Goal: Find specific page/section: Find specific page/section

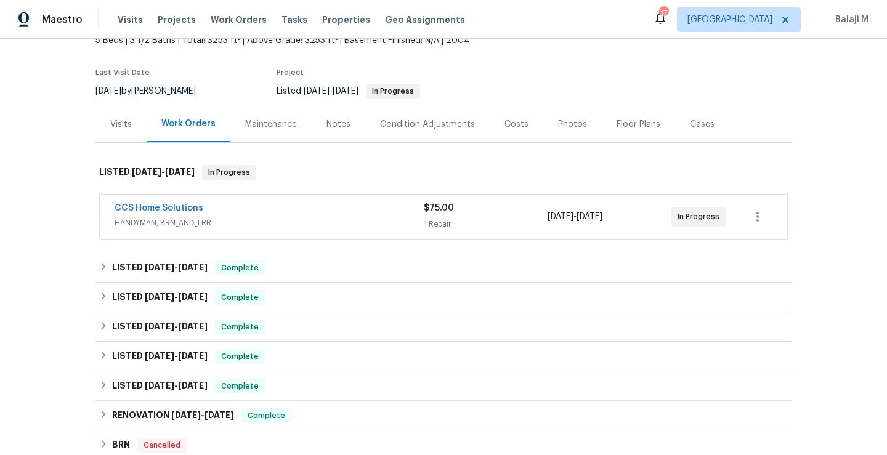
scroll to position [33, 0]
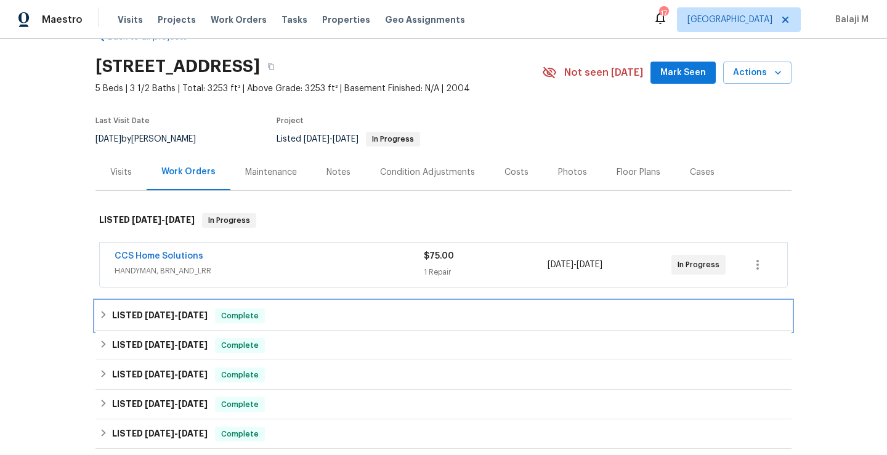
click at [513, 316] on div "LISTED [DATE] - [DATE] Complete" at bounding box center [443, 316] width 689 height 15
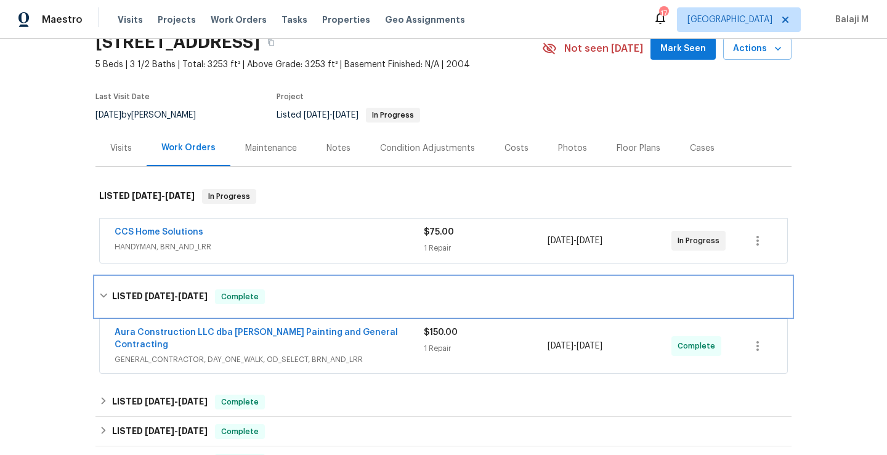
scroll to position [57, 0]
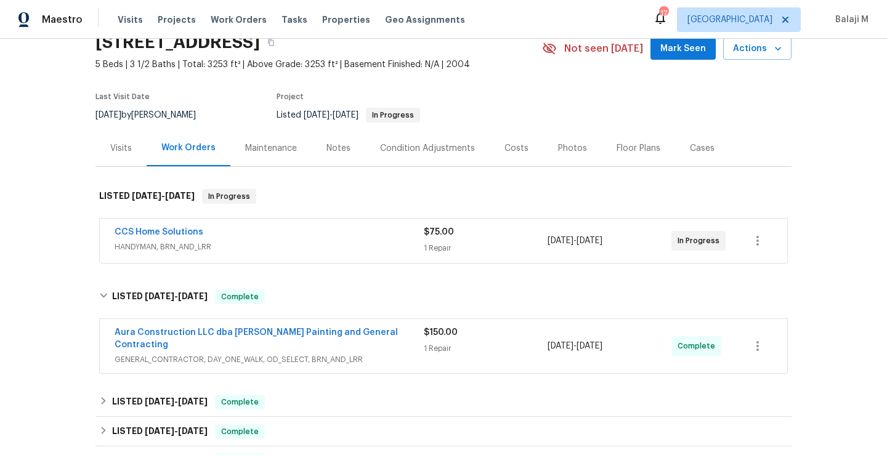
click at [274, 147] on div "Maintenance" at bounding box center [271, 148] width 52 height 12
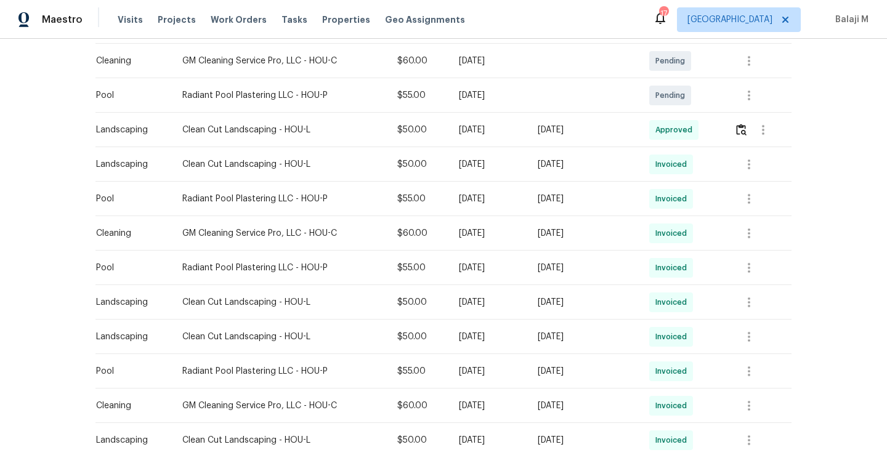
scroll to position [369, 0]
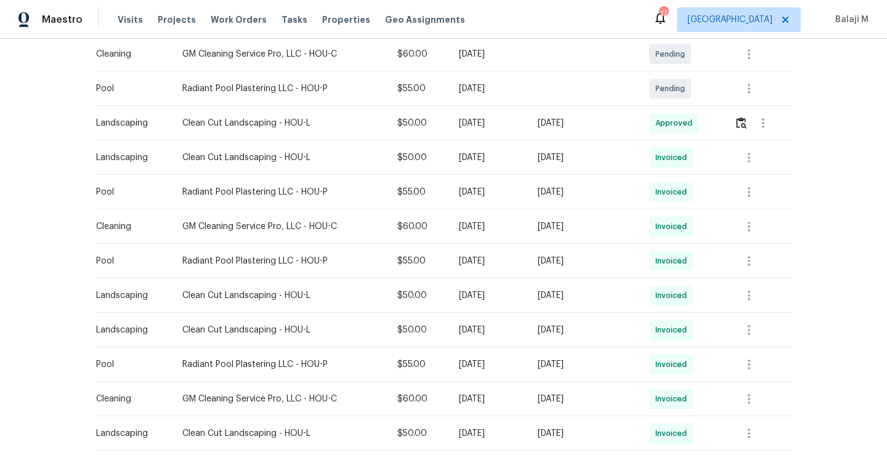
click at [539, 228] on td "[DATE]" at bounding box center [584, 227] width 112 height 35
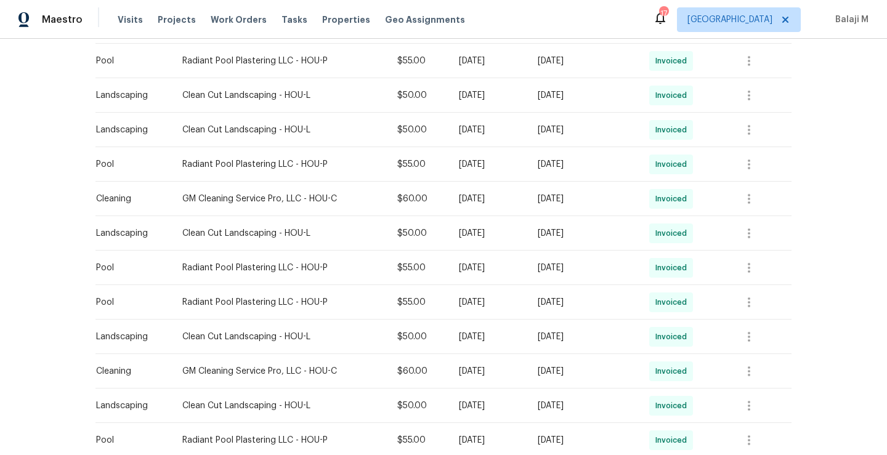
scroll to position [561, 0]
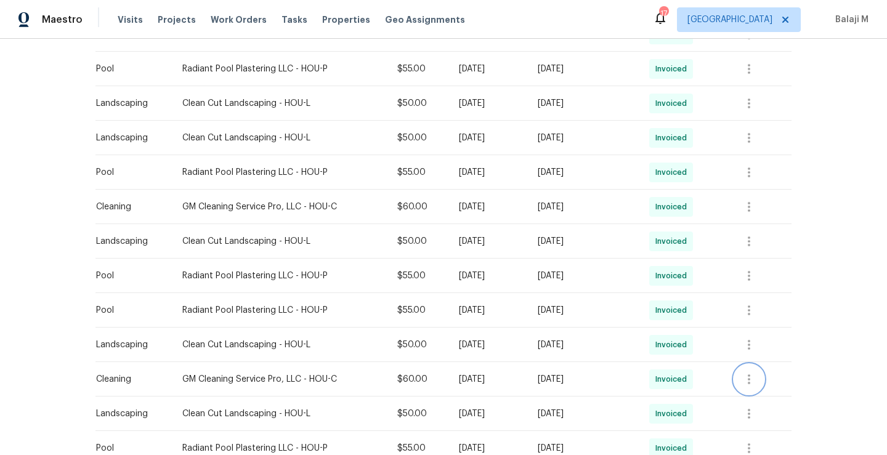
click at [746, 378] on icon "button" at bounding box center [749, 379] width 15 height 15
click at [766, 399] on li "View details" at bounding box center [777, 399] width 86 height 20
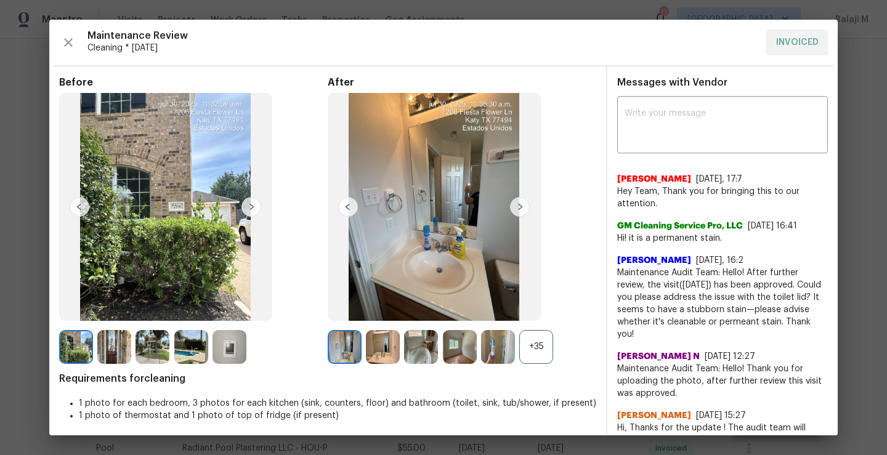
scroll to position [22, 0]
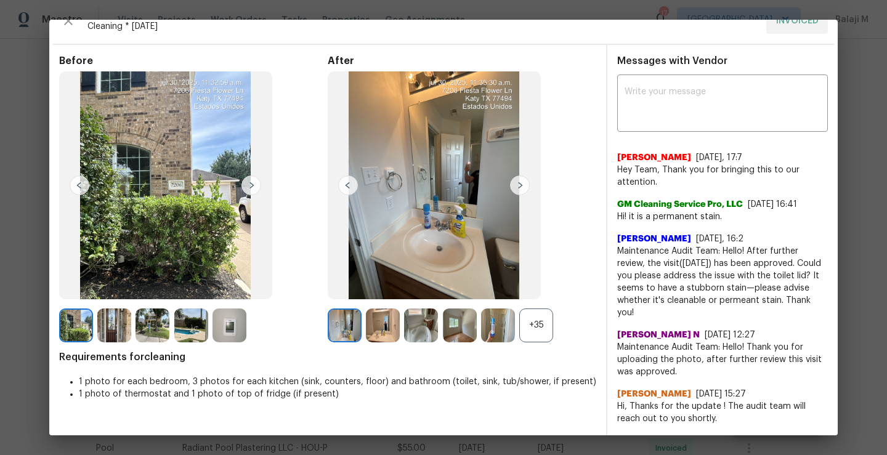
click at [536, 326] on div "+35" at bounding box center [536, 326] width 34 height 34
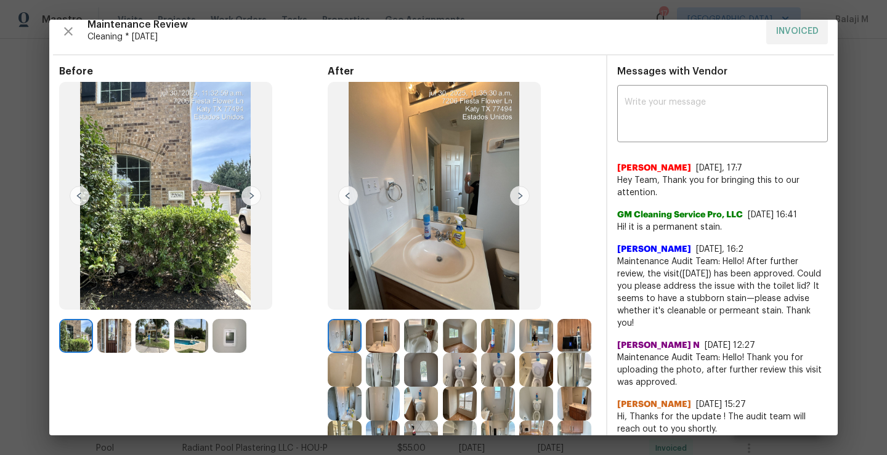
scroll to position [12, 0]
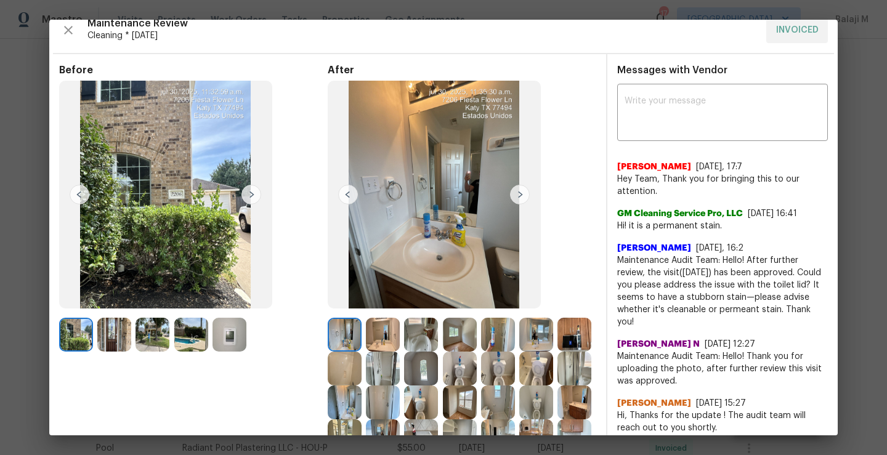
click at [512, 203] on img at bounding box center [520, 195] width 20 height 20
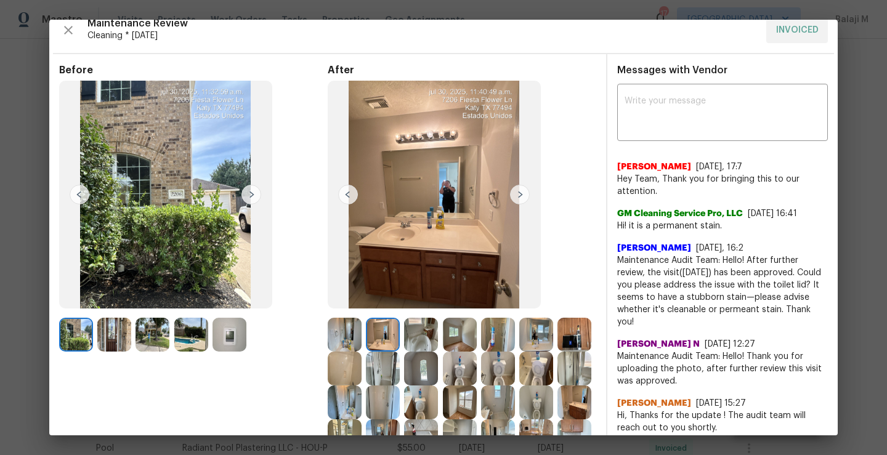
click at [361, 346] on div at bounding box center [347, 335] width 38 height 34
click at [349, 338] on img at bounding box center [345, 335] width 34 height 34
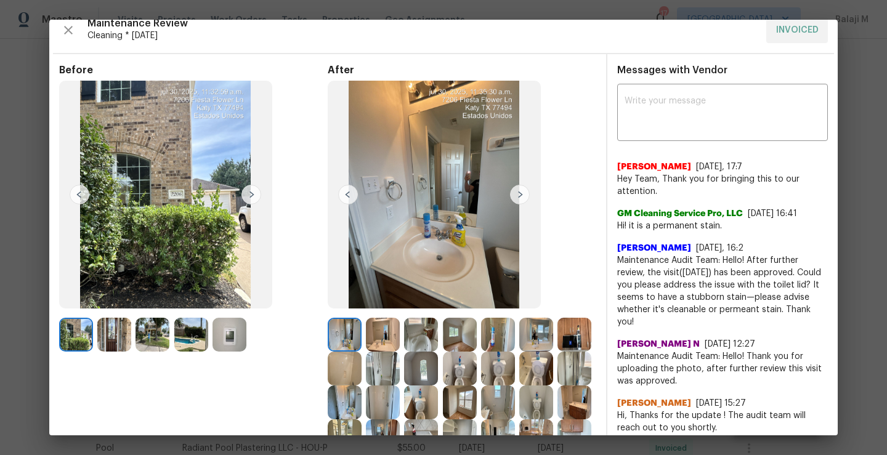
click at [366, 338] on img at bounding box center [383, 335] width 34 height 34
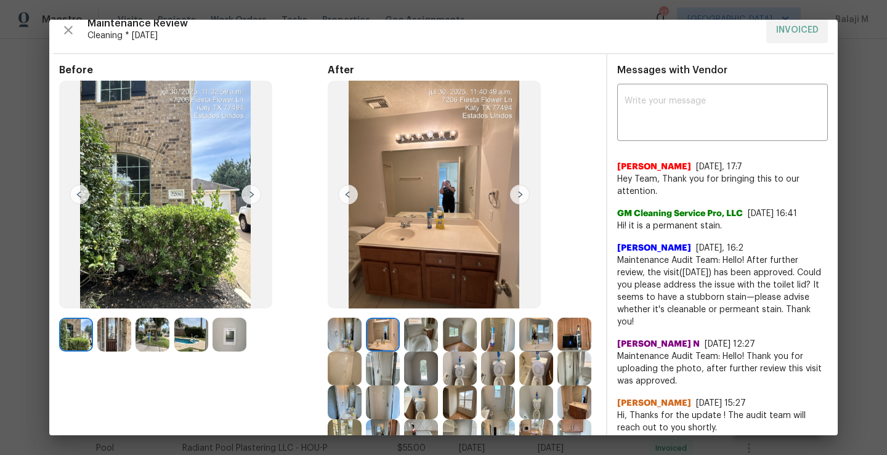
click at [410, 341] on img at bounding box center [421, 335] width 34 height 34
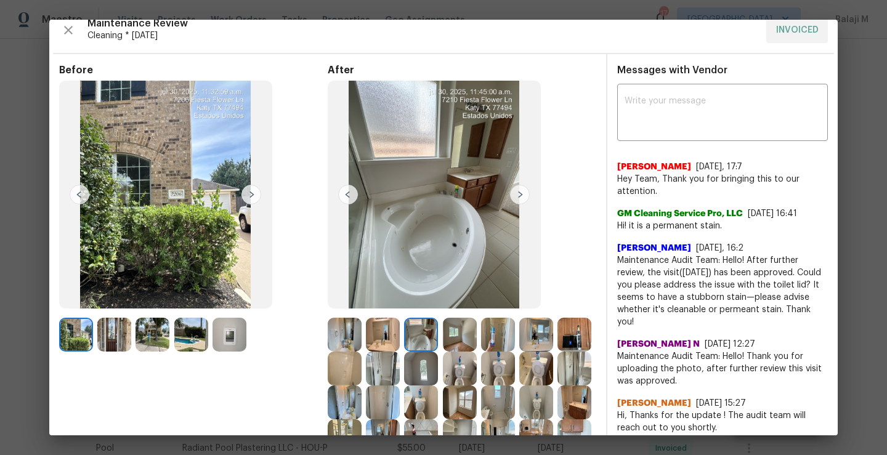
click at [452, 341] on img at bounding box center [460, 335] width 34 height 34
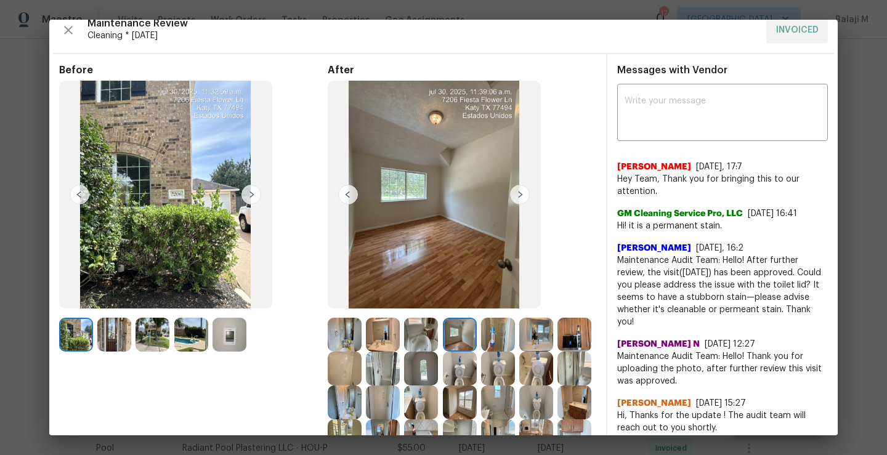
click at [483, 338] on img at bounding box center [498, 335] width 34 height 34
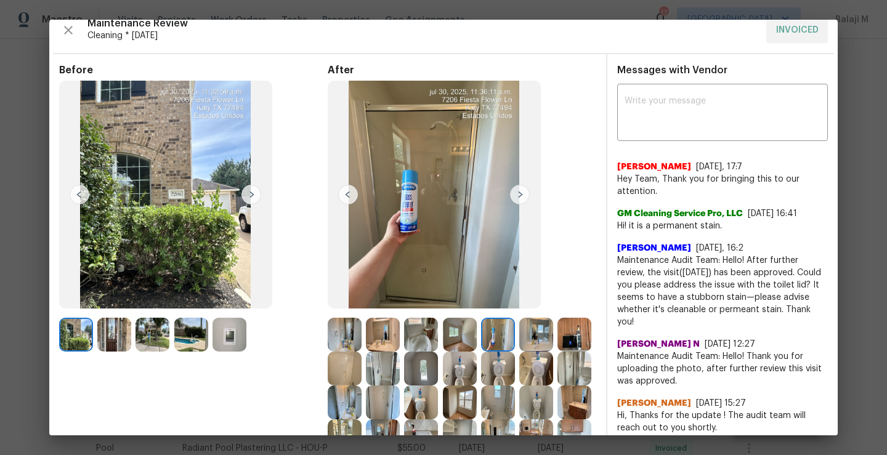
click at [534, 341] on img at bounding box center [536, 335] width 34 height 34
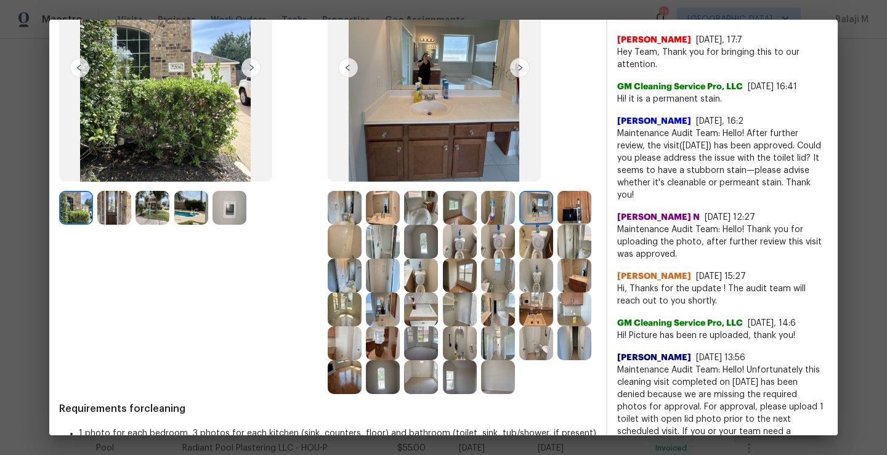
scroll to position [150, 0]
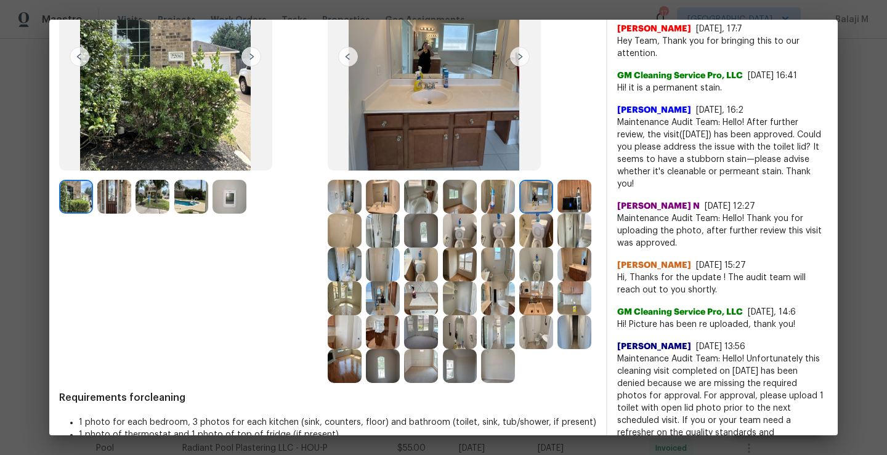
click at [519, 248] on img at bounding box center [536, 231] width 34 height 34
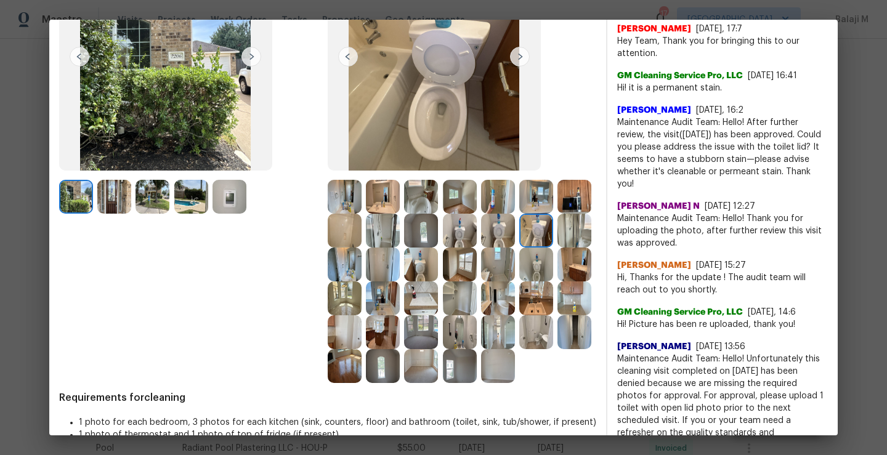
click at [558, 214] on img at bounding box center [575, 197] width 34 height 34
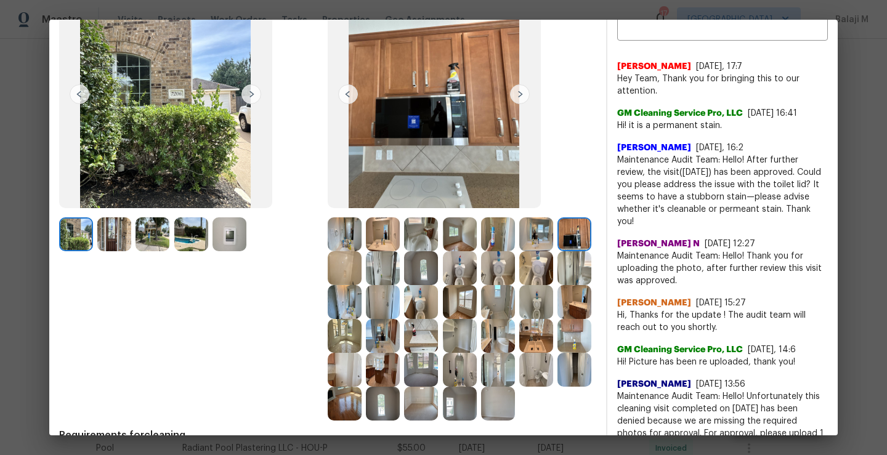
scroll to position [106, 0]
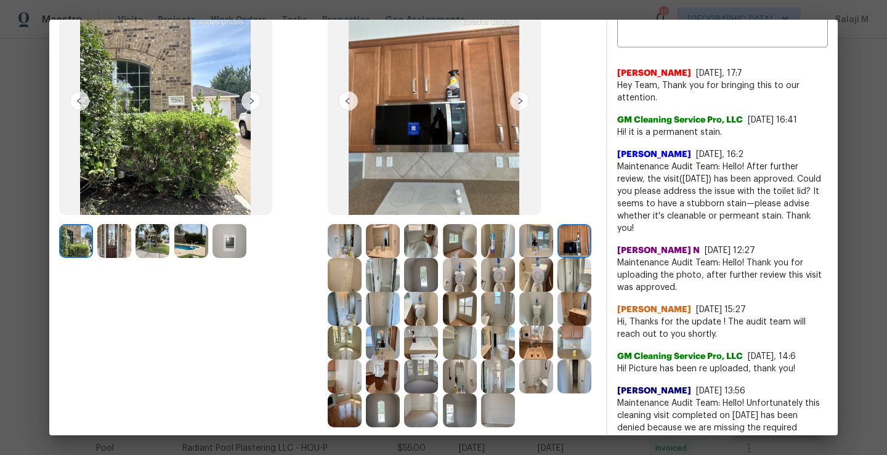
click at [362, 290] on img at bounding box center [345, 275] width 34 height 34
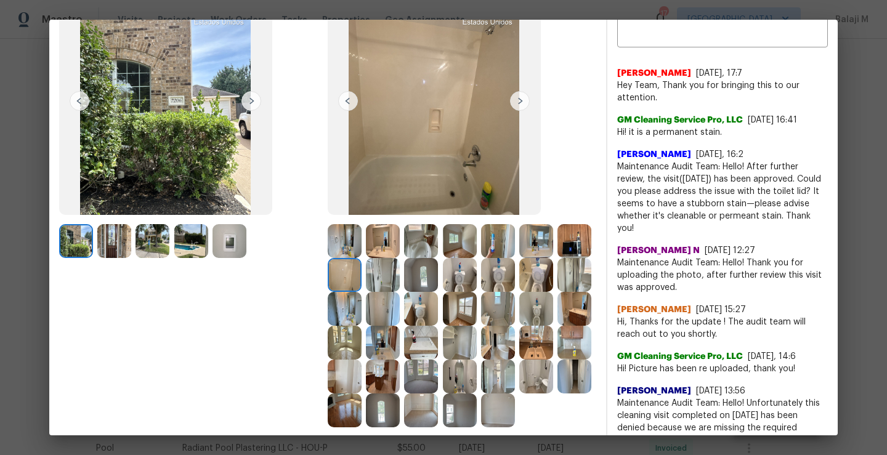
click at [400, 278] on img at bounding box center [383, 275] width 34 height 34
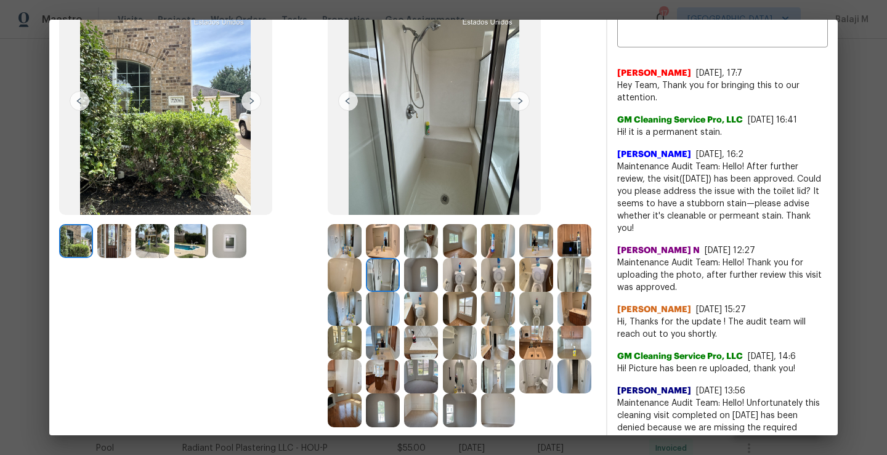
click at [438, 276] on img at bounding box center [421, 275] width 34 height 34
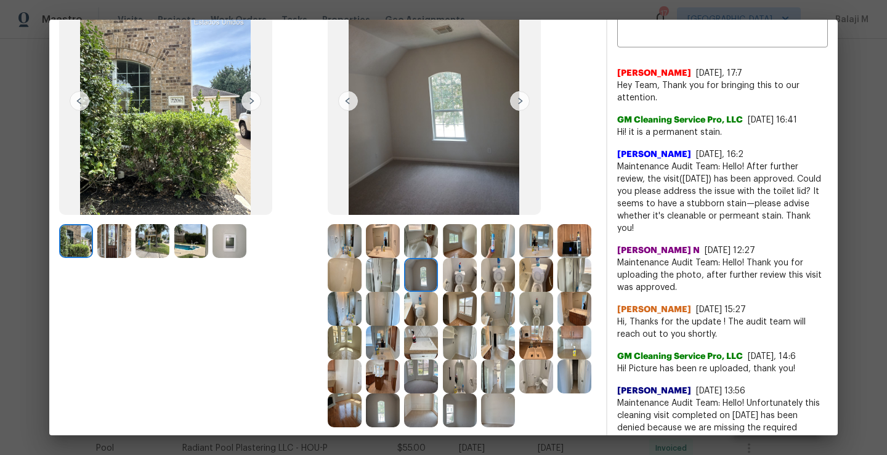
click at [477, 277] on img at bounding box center [460, 275] width 34 height 34
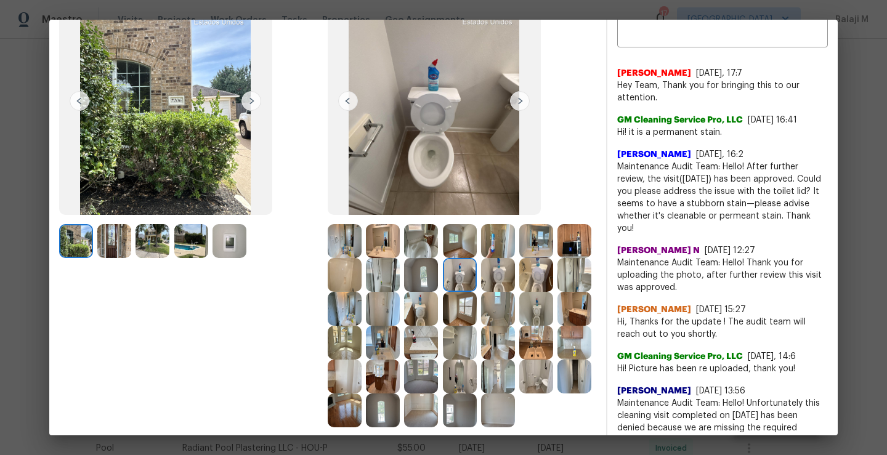
click at [515, 279] on img at bounding box center [498, 275] width 34 height 34
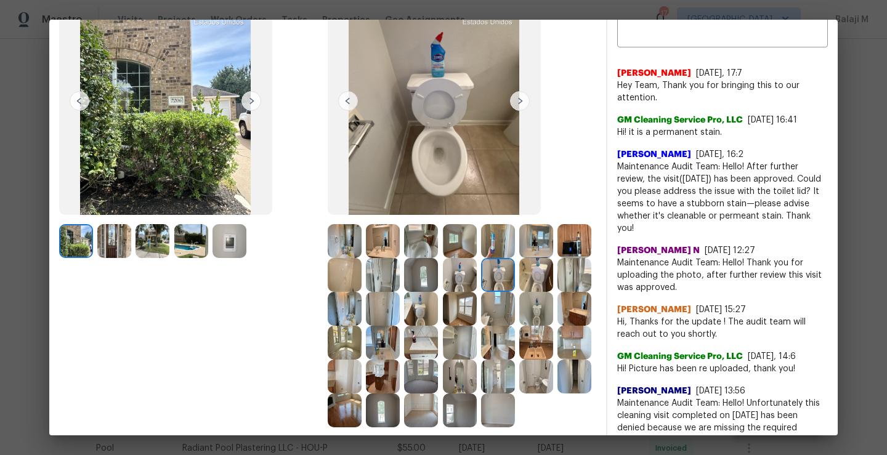
click at [477, 325] on img at bounding box center [460, 309] width 34 height 34
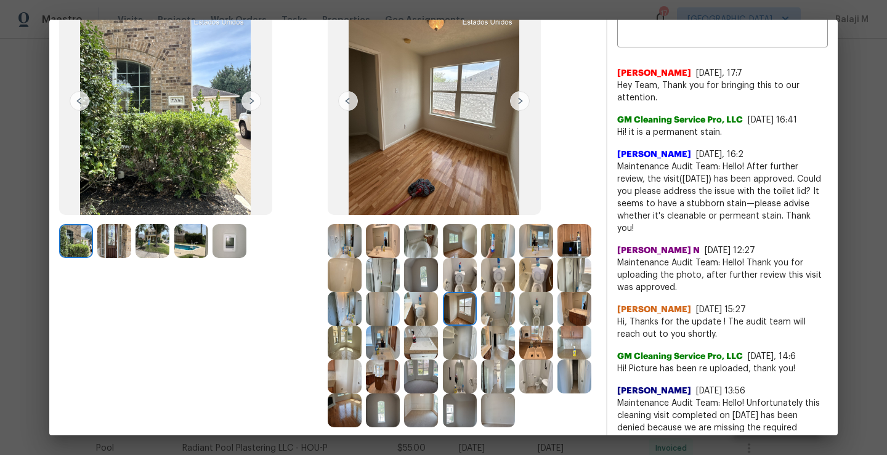
click at [438, 322] on img at bounding box center [421, 309] width 34 height 34
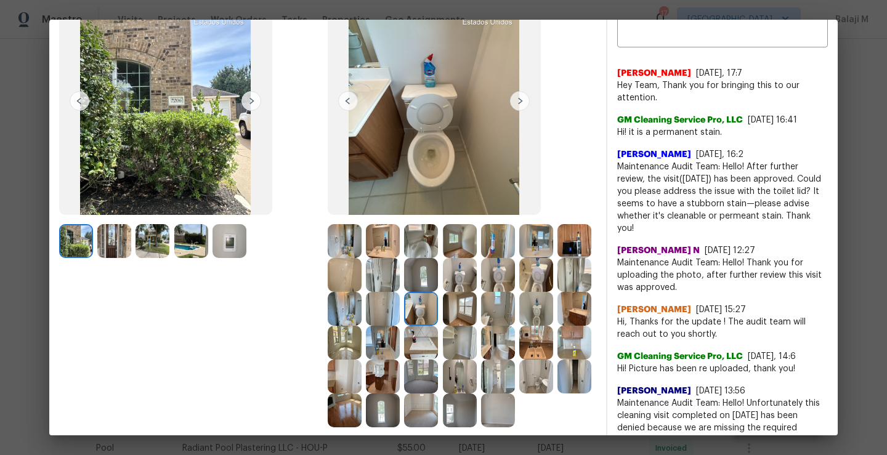
click at [400, 313] on img at bounding box center [383, 309] width 34 height 34
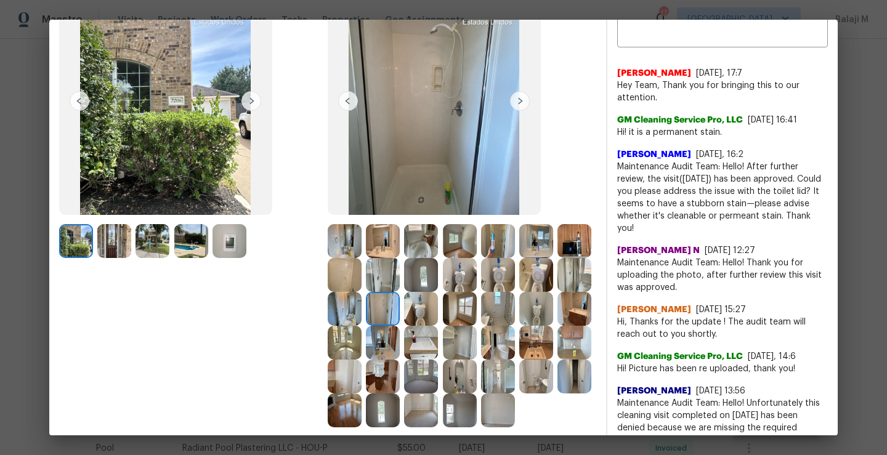
click at [362, 316] on img at bounding box center [345, 309] width 34 height 34
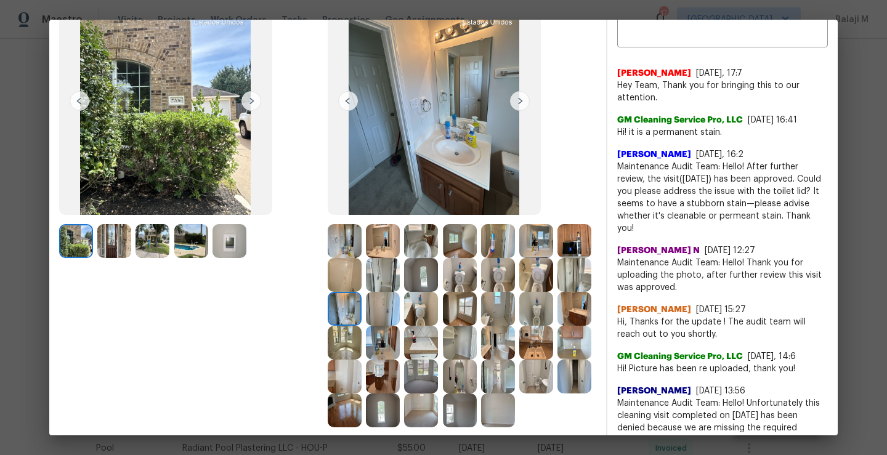
click at [558, 292] on img at bounding box center [575, 275] width 34 height 34
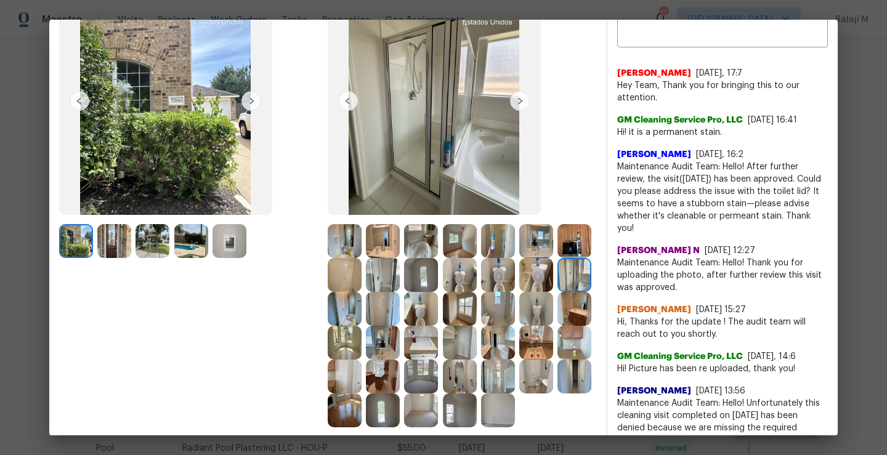
click at [519, 292] on img at bounding box center [536, 275] width 34 height 34
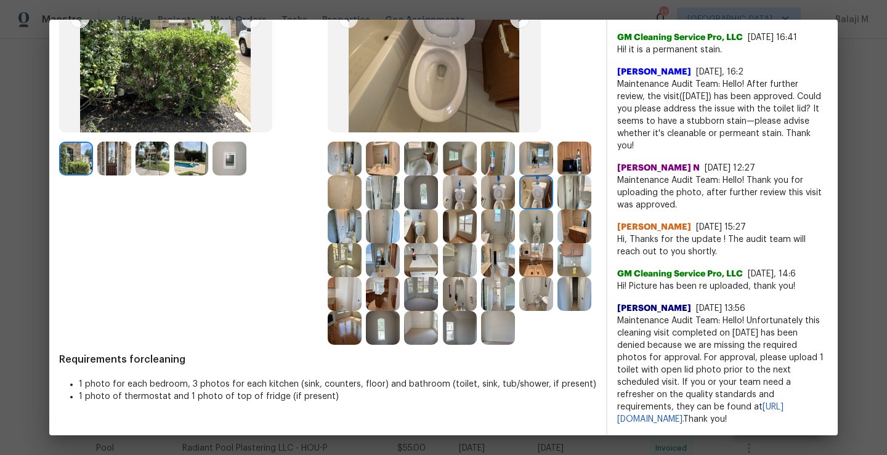
scroll to position [208, 0]
click at [481, 345] on img at bounding box center [498, 328] width 34 height 34
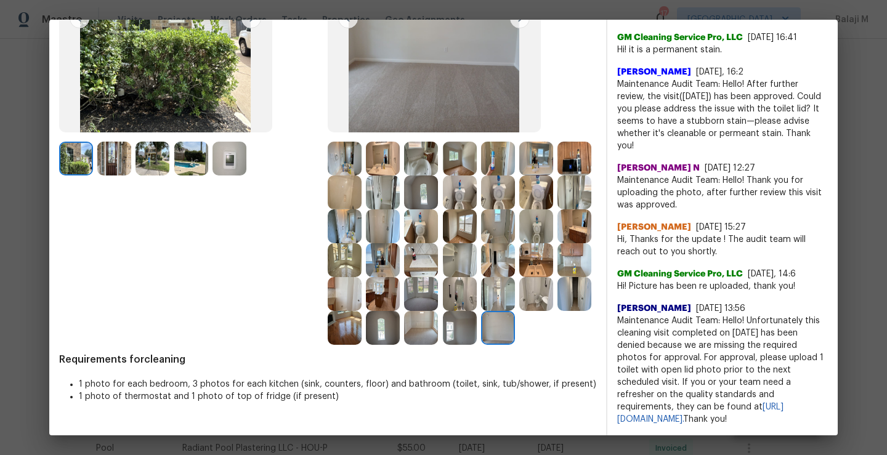
click at [443, 345] on img at bounding box center [460, 328] width 34 height 34
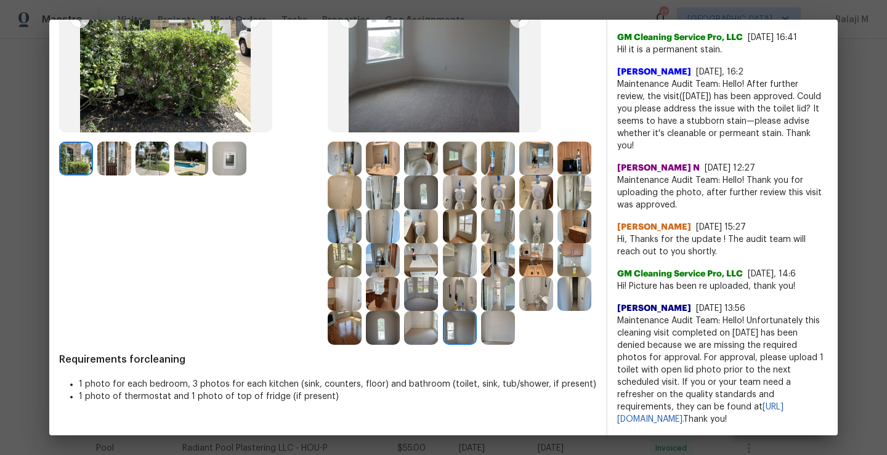
click at [404, 345] on img at bounding box center [421, 328] width 34 height 34
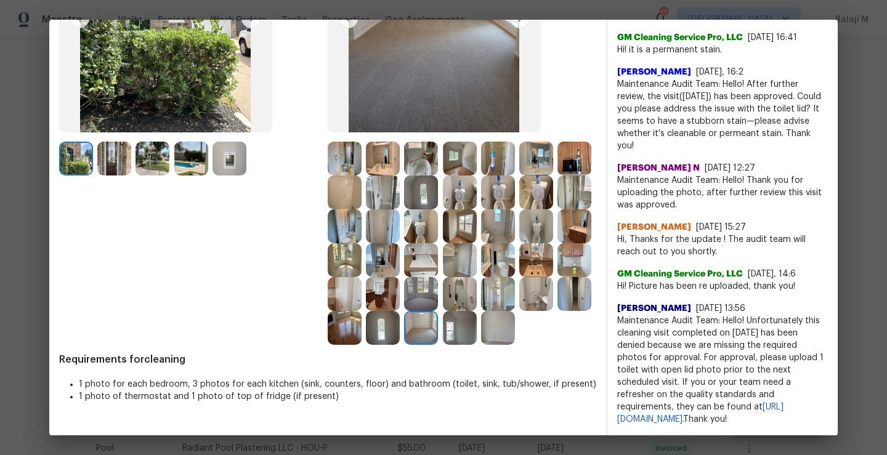
click at [404, 345] on img at bounding box center [421, 328] width 34 height 34
click at [366, 344] on img at bounding box center [383, 328] width 34 height 34
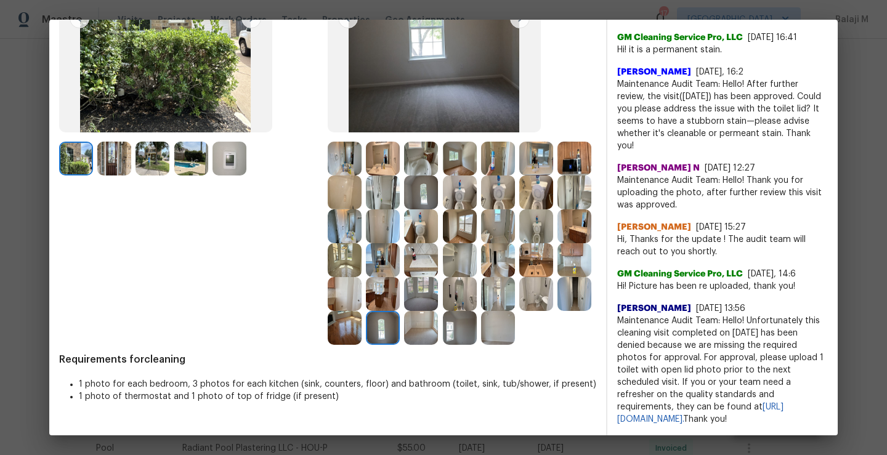
click at [404, 294] on img at bounding box center [421, 294] width 34 height 34
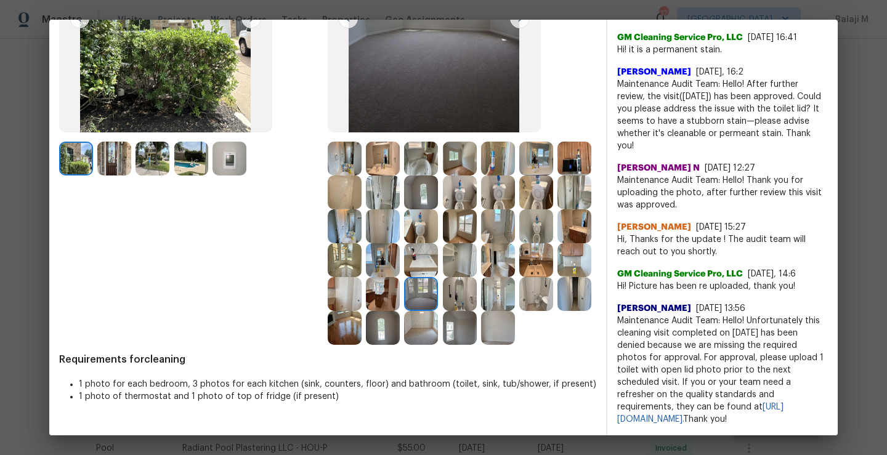
click at [443, 311] on img at bounding box center [460, 294] width 34 height 34
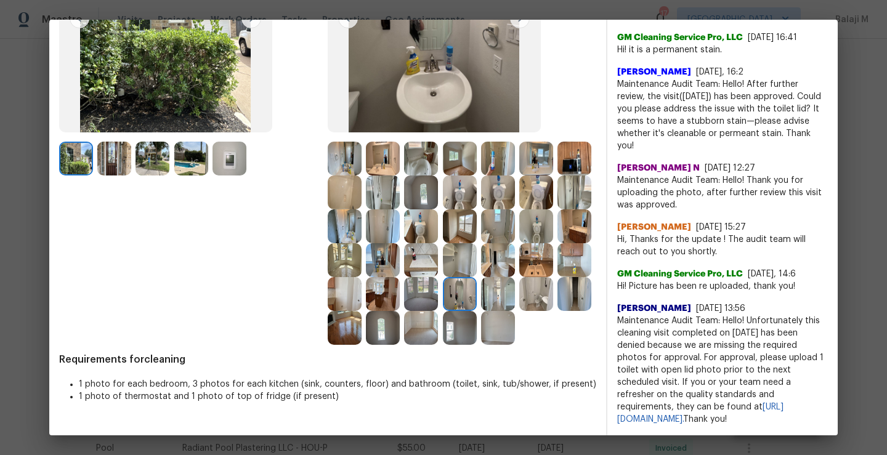
click at [481, 311] on img at bounding box center [498, 294] width 34 height 34
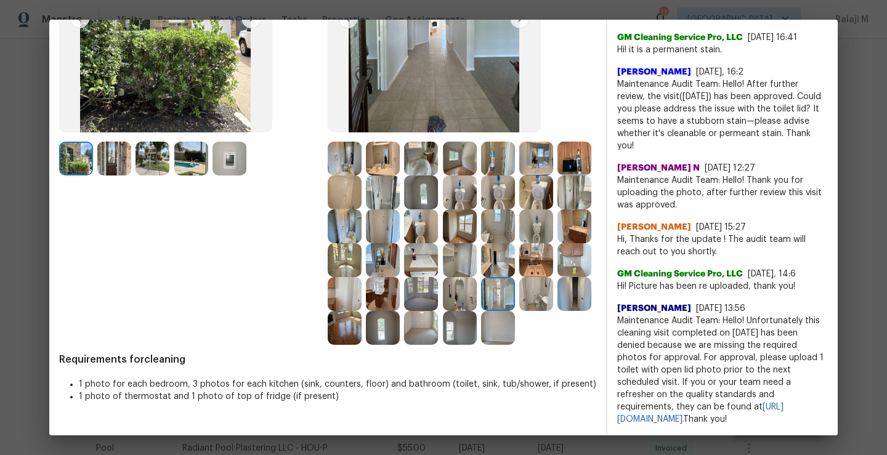
click at [519, 311] on img at bounding box center [536, 294] width 34 height 34
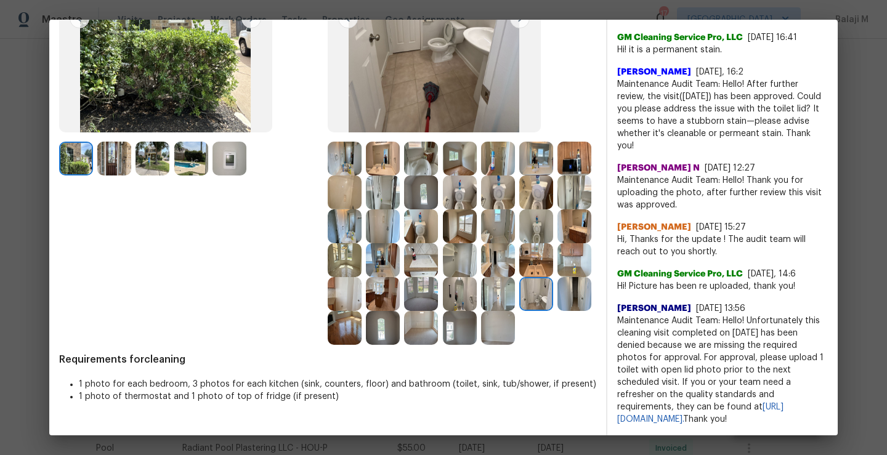
click at [558, 311] on img at bounding box center [575, 294] width 34 height 34
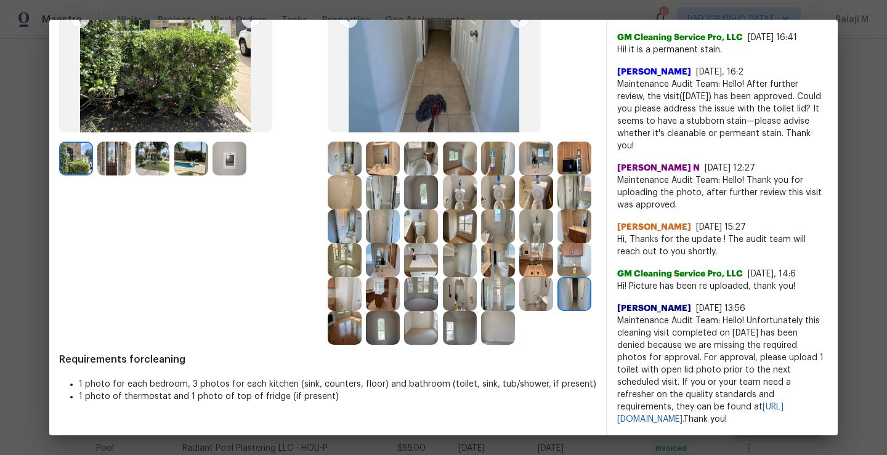
click at [558, 311] on div at bounding box center [577, 294] width 38 height 34
click at [362, 314] on img at bounding box center [345, 328] width 34 height 34
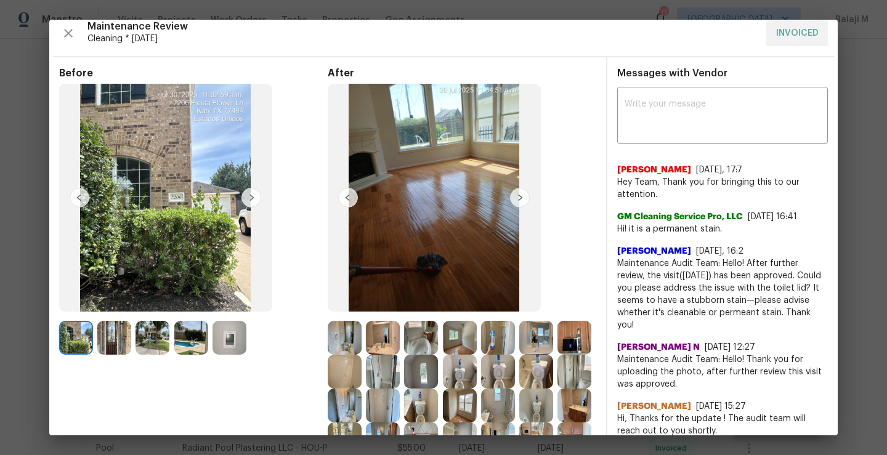
scroll to position [9, 0]
click at [441, 199] on img at bounding box center [434, 198] width 213 height 228
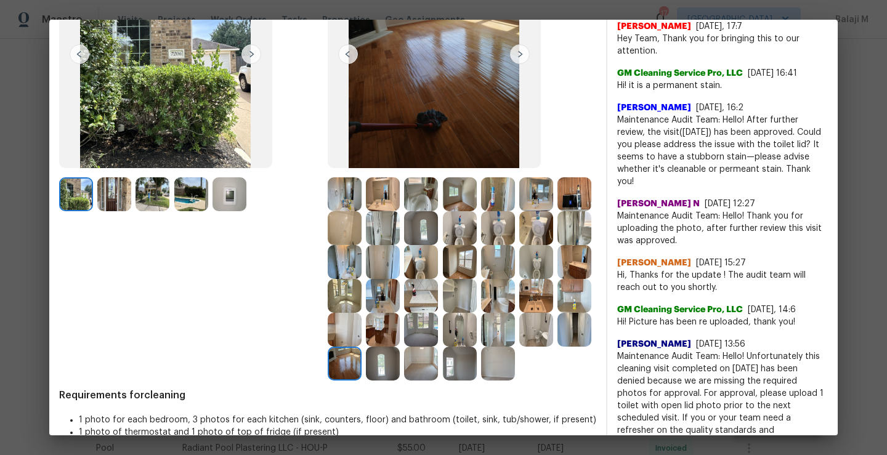
scroll to position [201, 0]
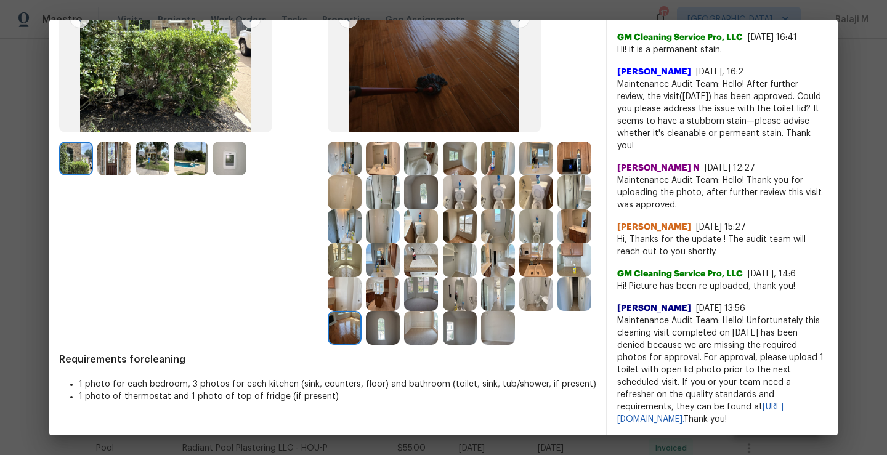
click at [362, 248] on img at bounding box center [345, 260] width 34 height 34
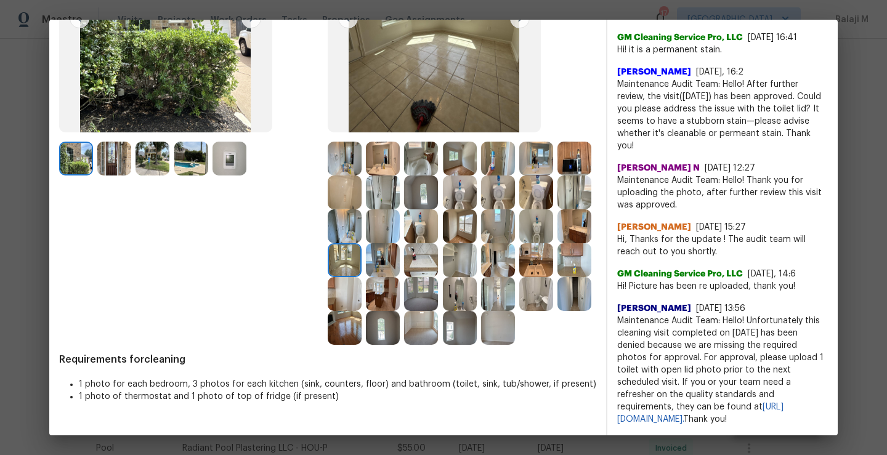
click at [558, 243] on img at bounding box center [575, 227] width 34 height 34
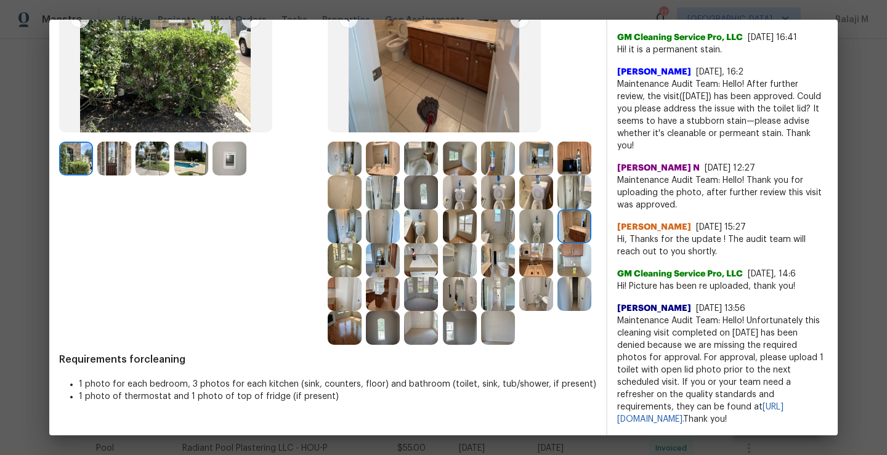
click at [519, 243] on img at bounding box center [536, 227] width 34 height 34
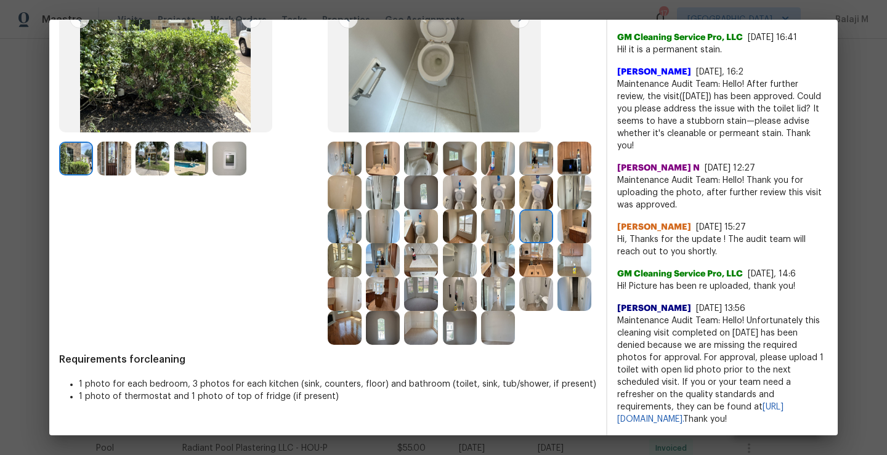
click at [481, 243] on img at bounding box center [498, 227] width 34 height 34
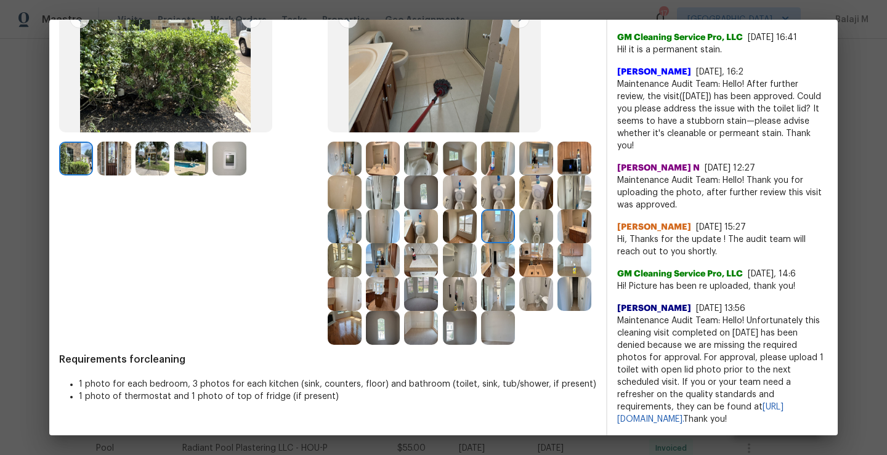
click at [443, 277] on img at bounding box center [460, 260] width 34 height 34
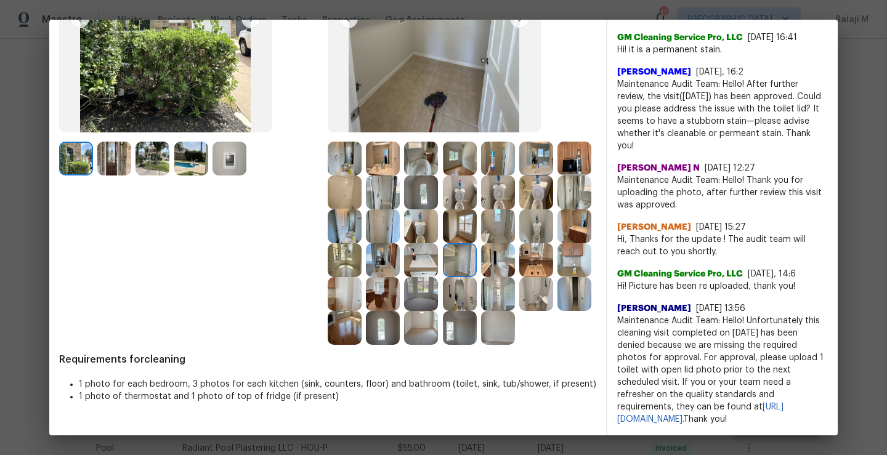
click at [481, 277] on img at bounding box center [498, 260] width 34 height 34
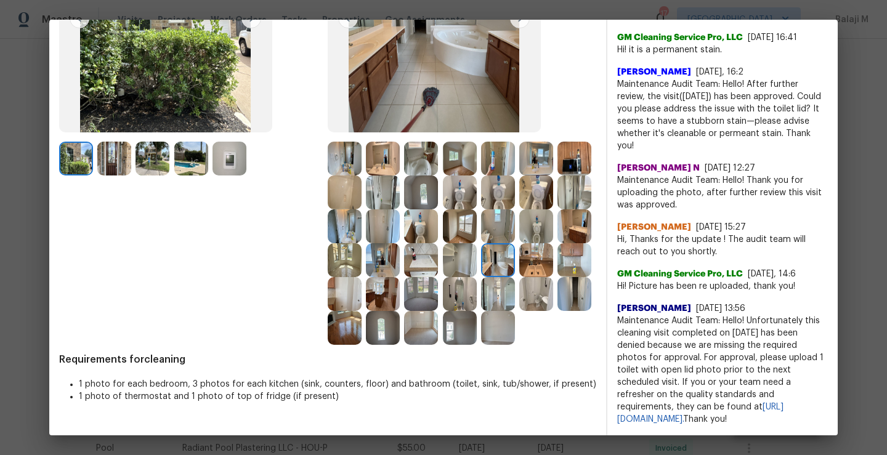
click at [519, 277] on img at bounding box center [536, 260] width 34 height 34
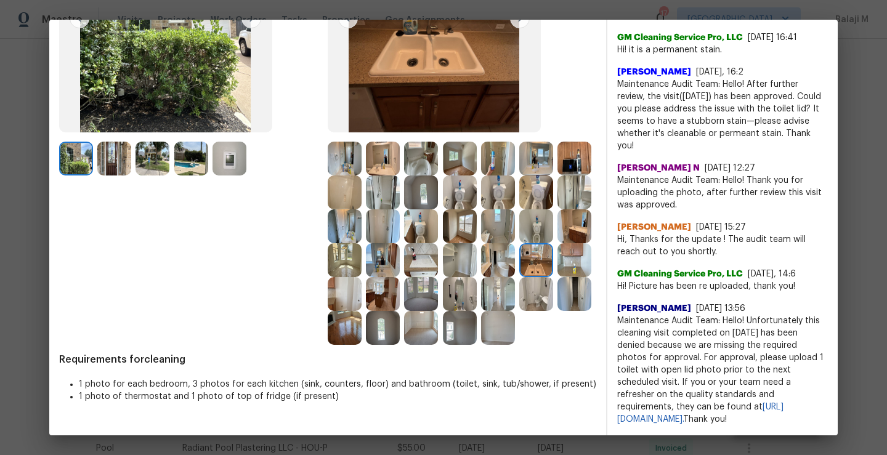
click at [558, 277] on img at bounding box center [575, 260] width 34 height 34
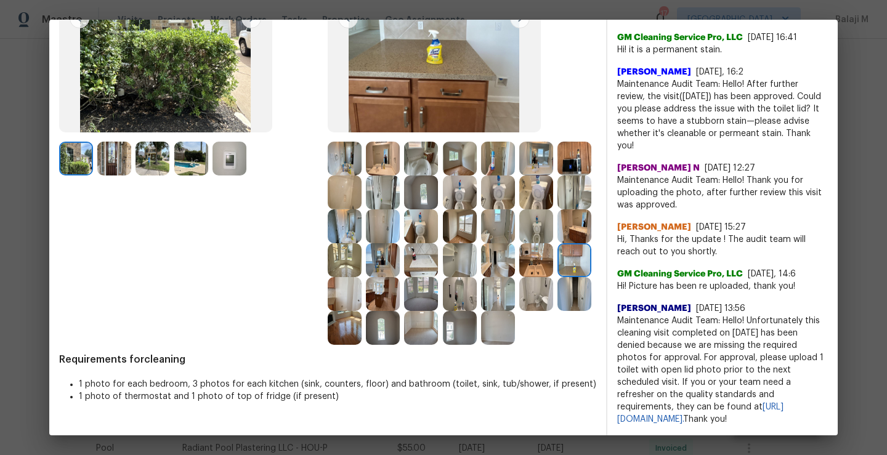
click at [362, 285] on img at bounding box center [345, 294] width 34 height 34
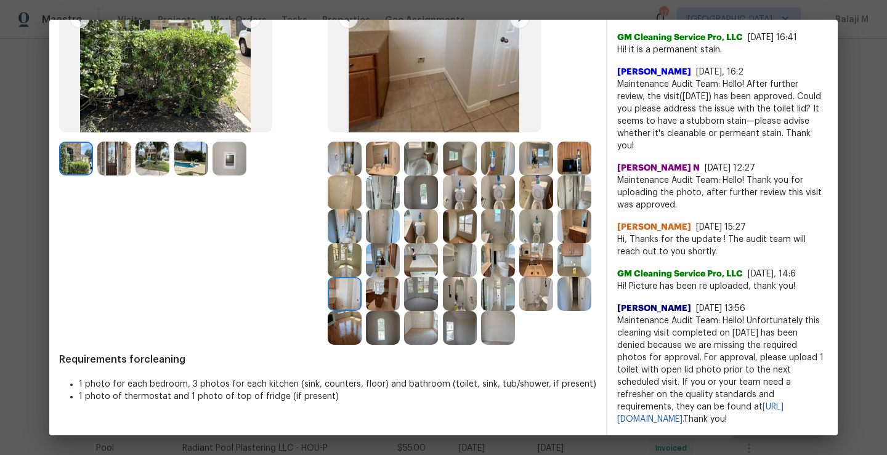
click at [400, 285] on img at bounding box center [383, 294] width 34 height 34
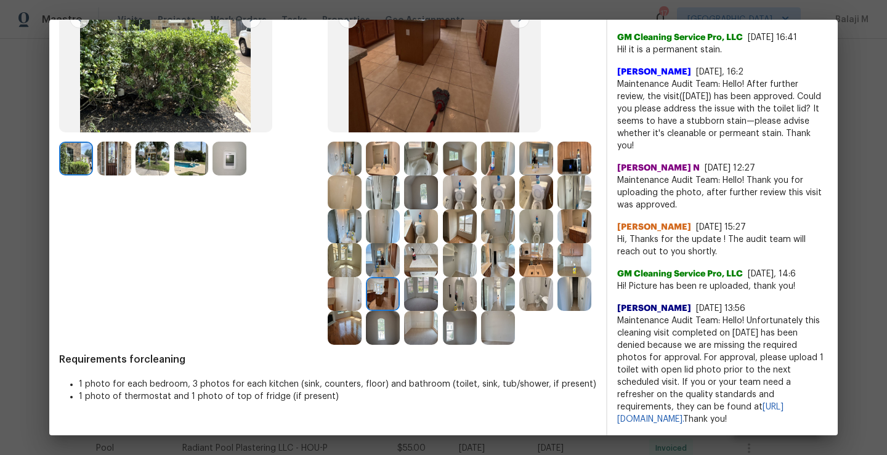
click at [404, 311] on img at bounding box center [421, 294] width 34 height 34
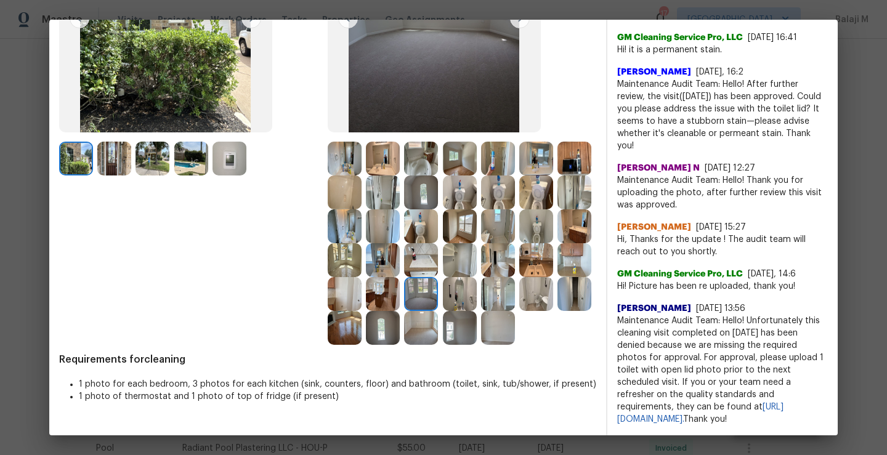
click at [443, 311] on img at bounding box center [460, 294] width 34 height 34
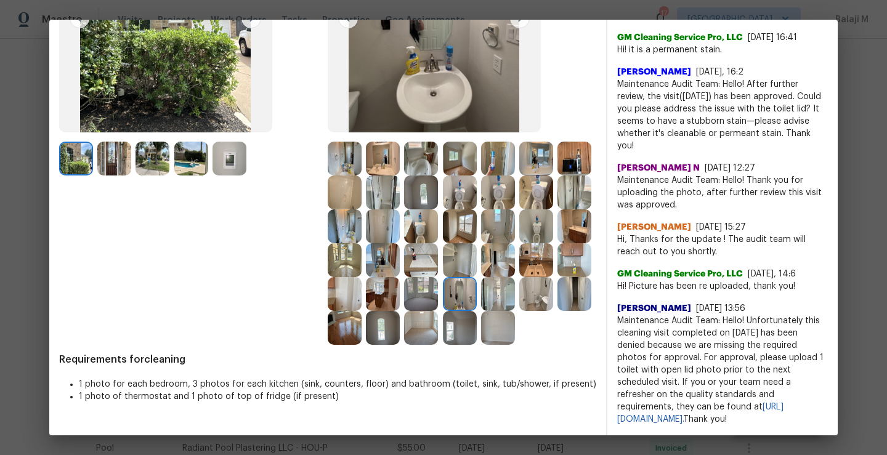
click at [481, 311] on img at bounding box center [498, 294] width 34 height 34
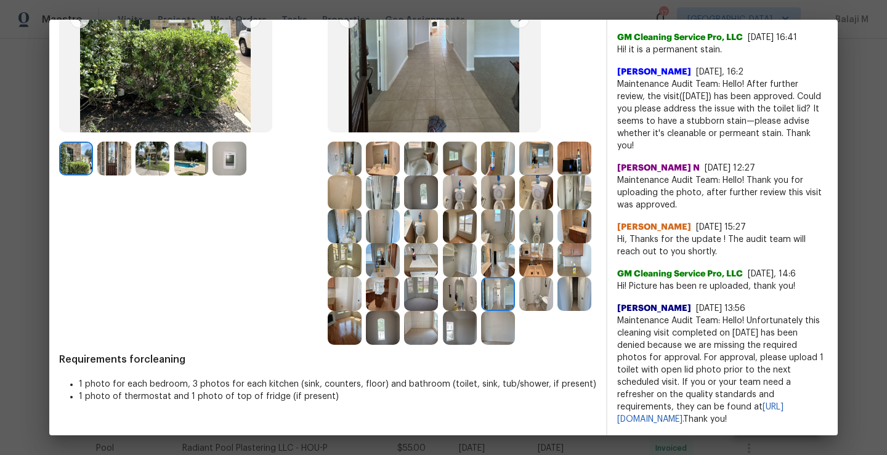
click at [519, 311] on img at bounding box center [536, 294] width 34 height 34
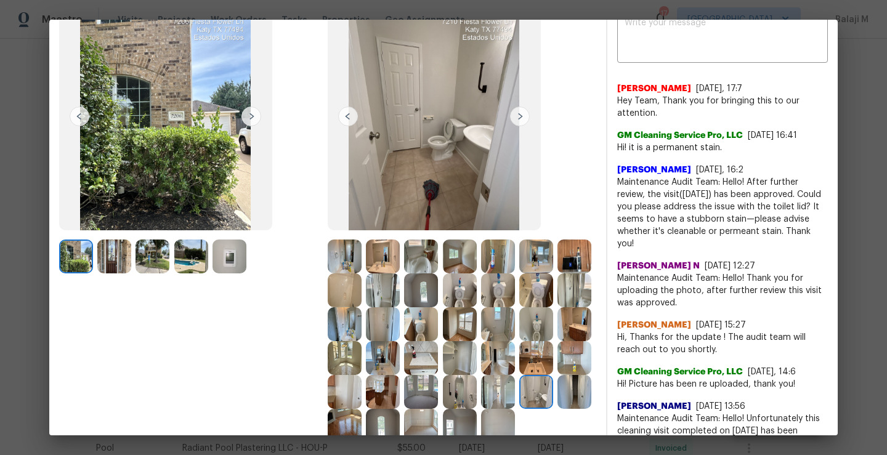
scroll to position [0, 0]
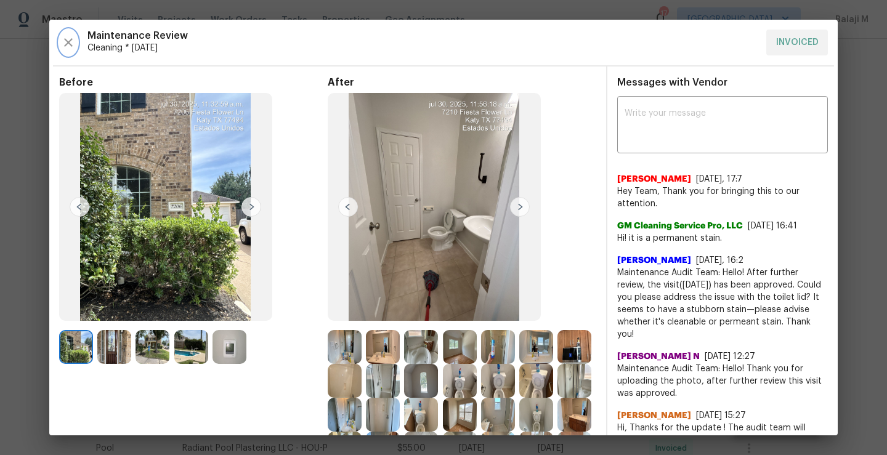
click at [75, 47] on icon "button" at bounding box center [68, 42] width 15 height 15
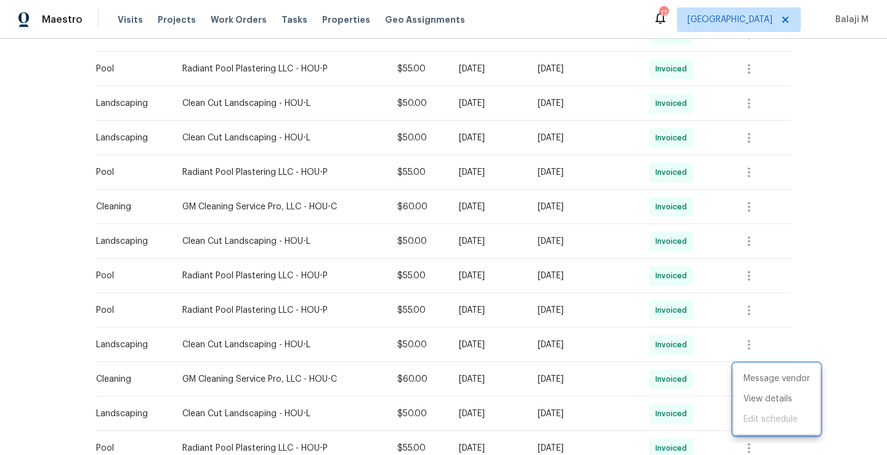
click at [753, 211] on div at bounding box center [443, 227] width 887 height 455
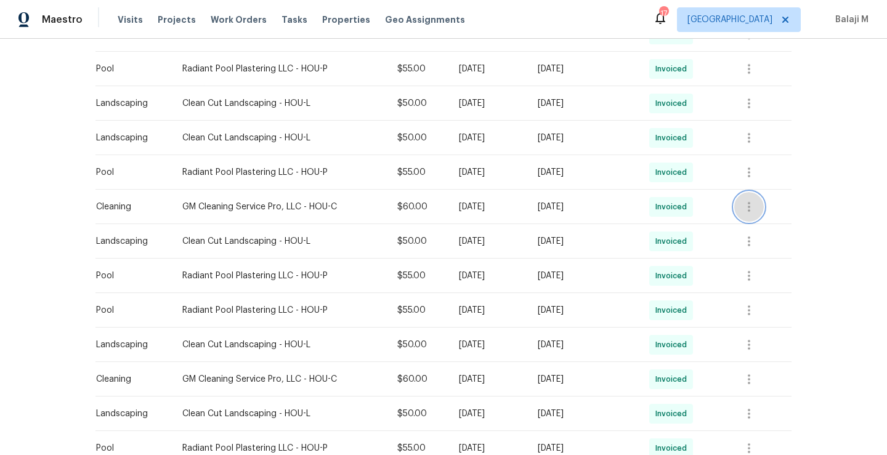
click at [752, 211] on icon "button" at bounding box center [749, 207] width 15 height 15
click at [758, 233] on li "View details" at bounding box center [777, 227] width 86 height 20
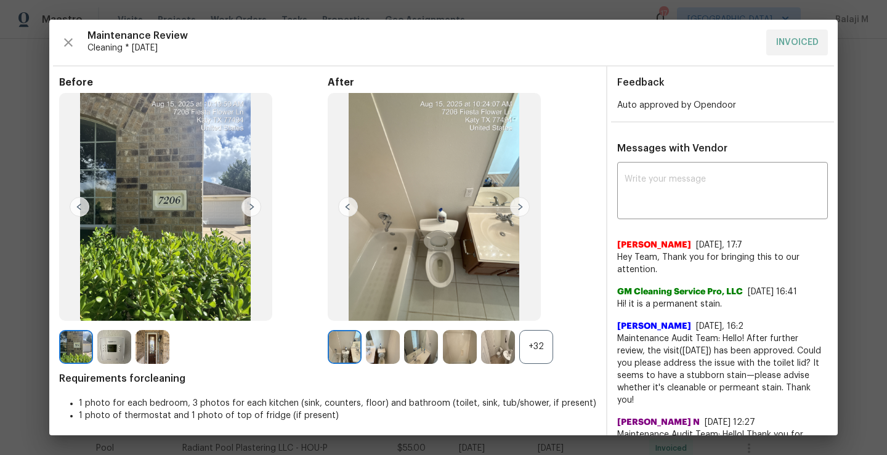
click at [531, 350] on div "+32" at bounding box center [536, 347] width 34 height 34
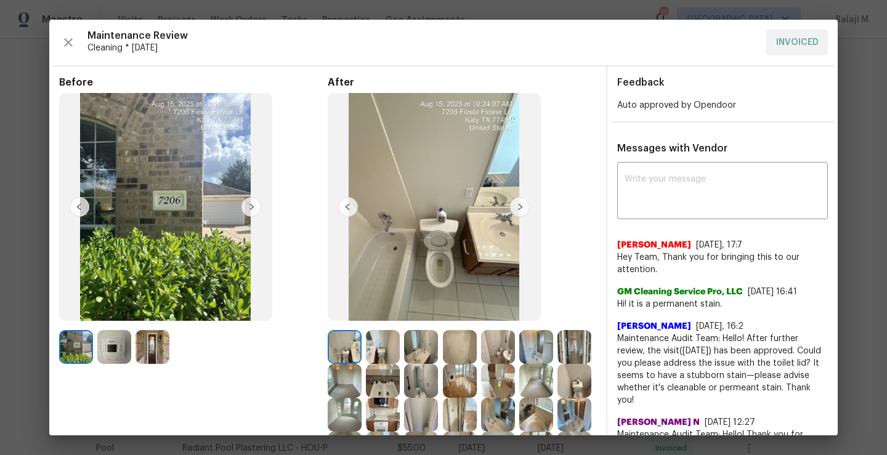
click at [375, 344] on img at bounding box center [383, 347] width 34 height 34
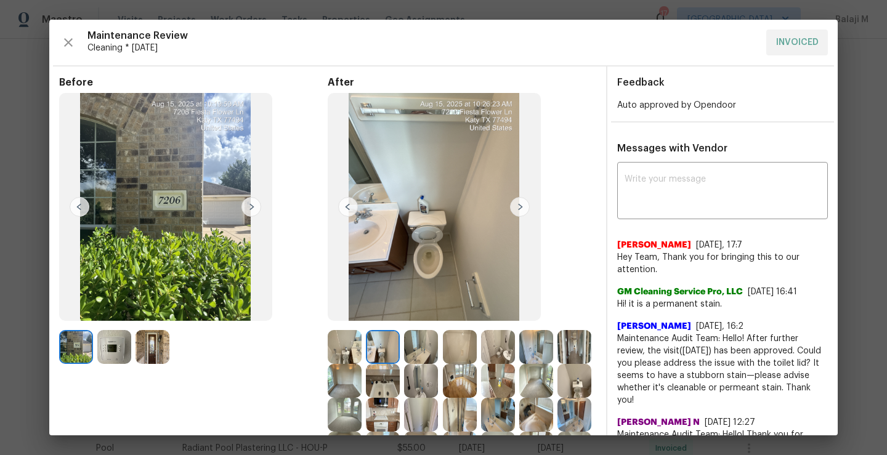
click at [426, 349] on img at bounding box center [421, 347] width 34 height 34
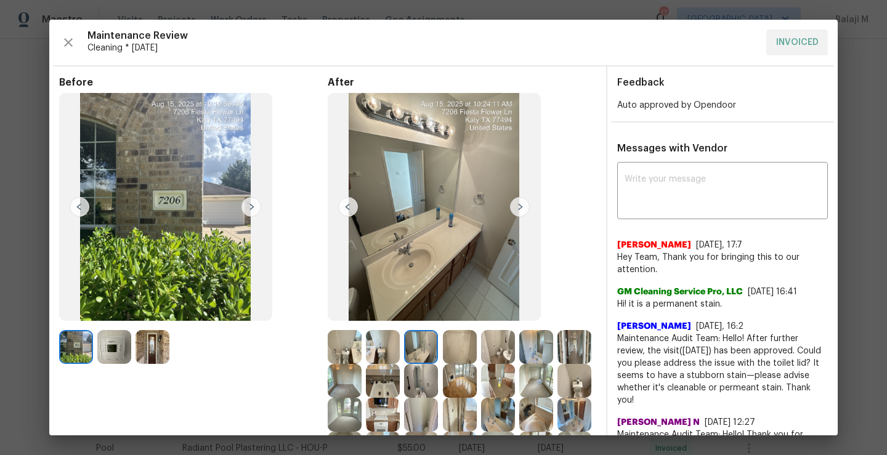
click at [465, 349] on img at bounding box center [460, 347] width 34 height 34
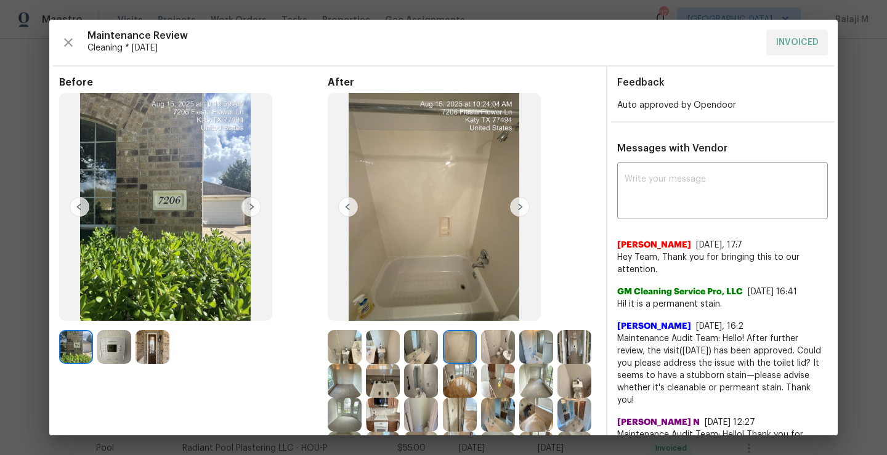
click at [460, 351] on img at bounding box center [460, 347] width 34 height 34
click at [499, 351] on img at bounding box center [498, 347] width 34 height 34
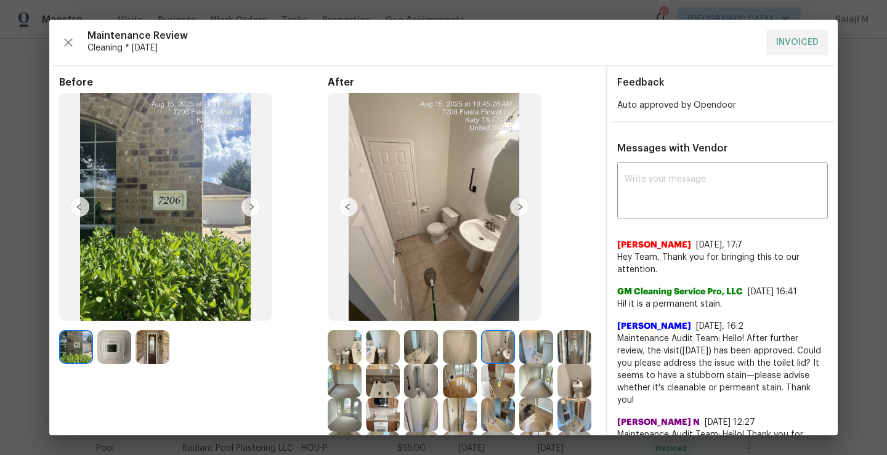
scroll to position [38, 0]
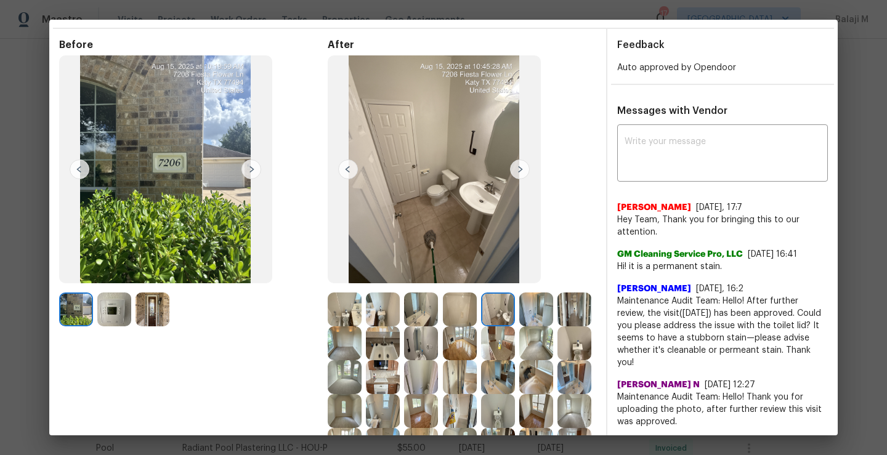
click at [518, 169] on img at bounding box center [520, 170] width 20 height 20
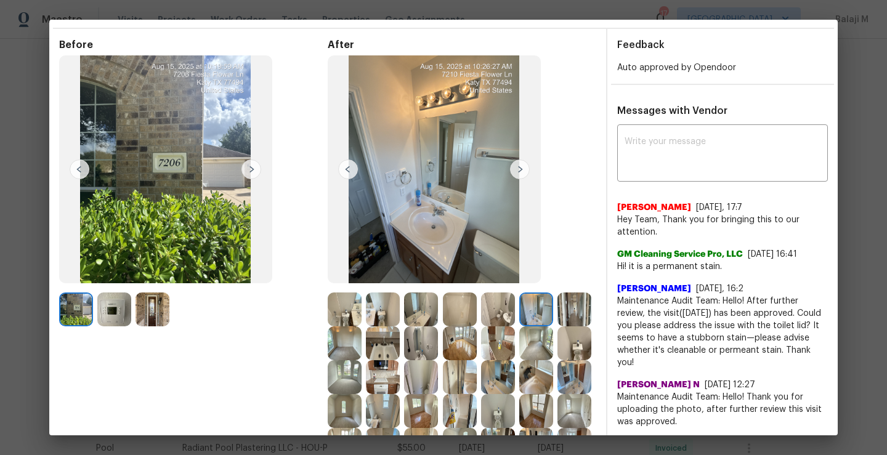
click at [518, 169] on img at bounding box center [520, 170] width 20 height 20
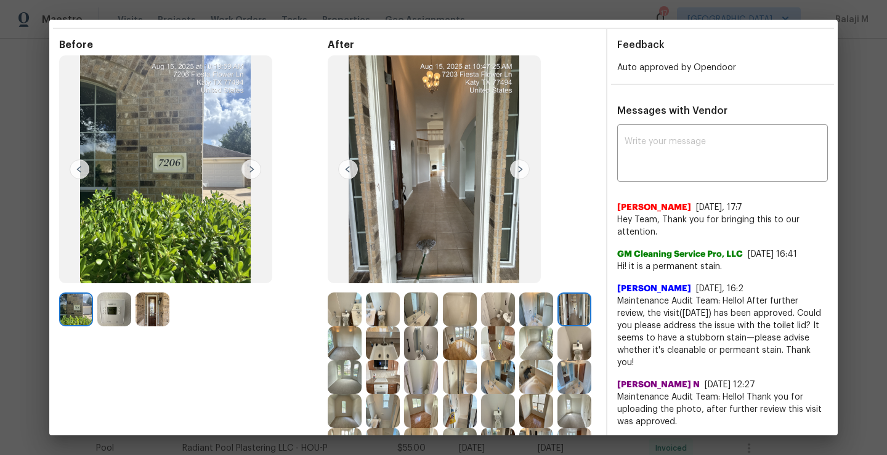
click at [516, 168] on img at bounding box center [520, 170] width 20 height 20
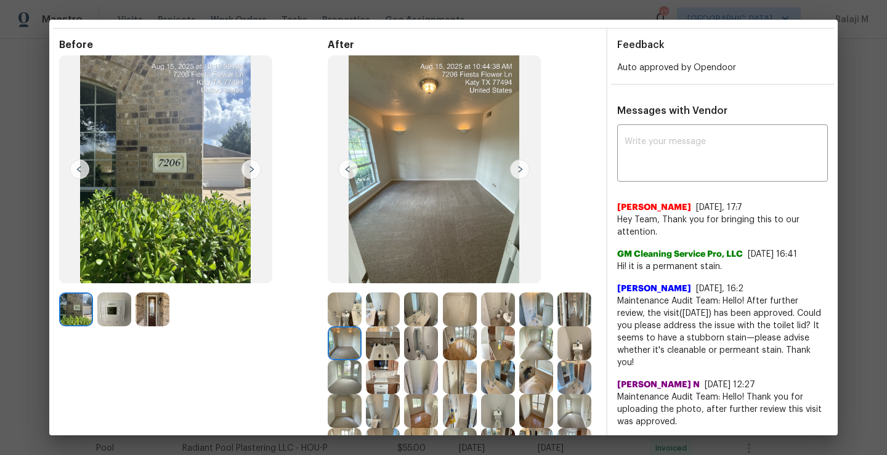
click at [362, 345] on img at bounding box center [345, 344] width 34 height 34
click at [400, 345] on img at bounding box center [383, 344] width 34 height 34
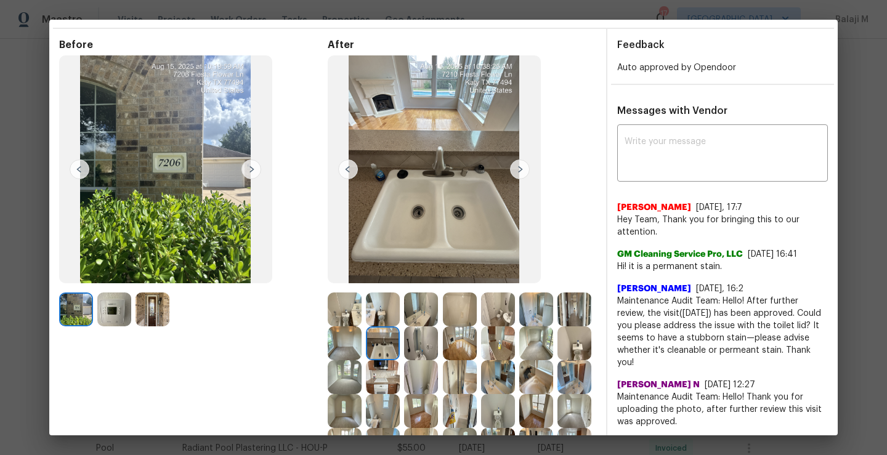
click at [438, 348] on img at bounding box center [421, 344] width 34 height 34
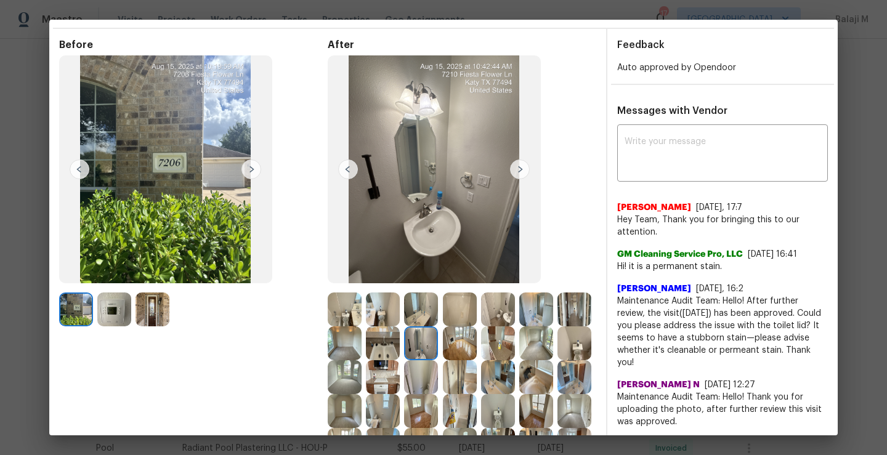
click at [438, 335] on img at bounding box center [421, 344] width 34 height 34
click at [400, 348] on img at bounding box center [383, 344] width 34 height 34
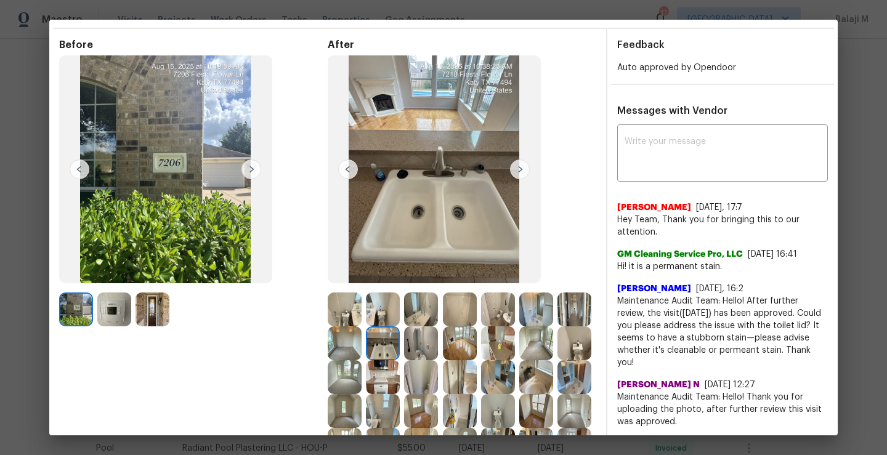
click at [400, 348] on img at bounding box center [383, 344] width 34 height 34
click at [362, 343] on img at bounding box center [345, 344] width 34 height 34
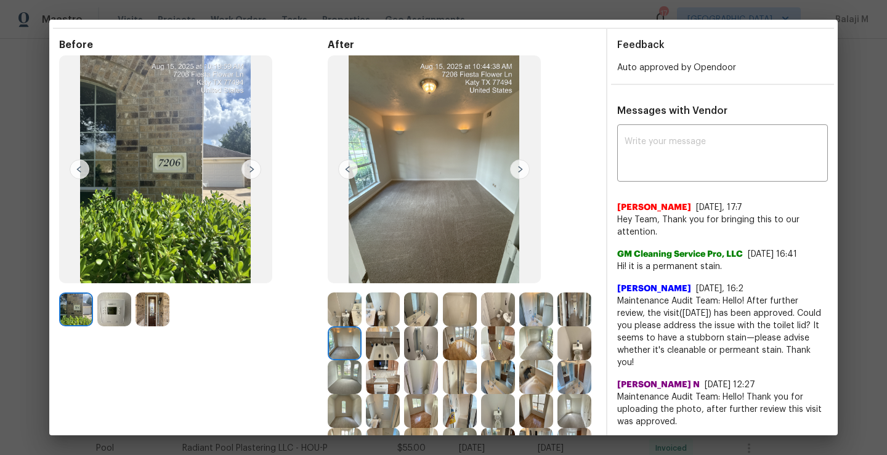
click at [519, 360] on img at bounding box center [536, 344] width 34 height 34
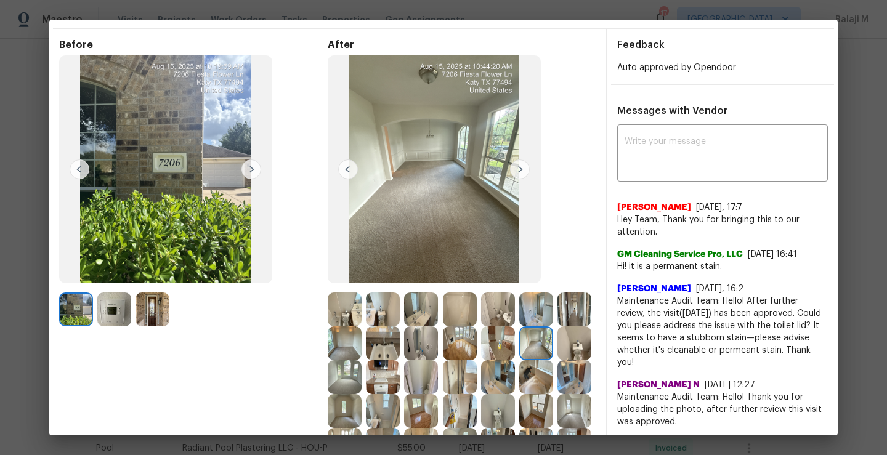
scroll to position [137, 0]
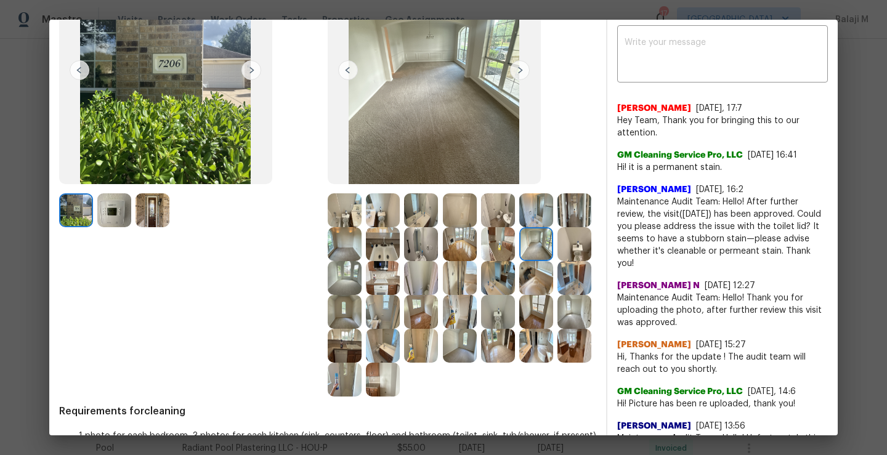
click at [558, 261] on img at bounding box center [575, 244] width 34 height 34
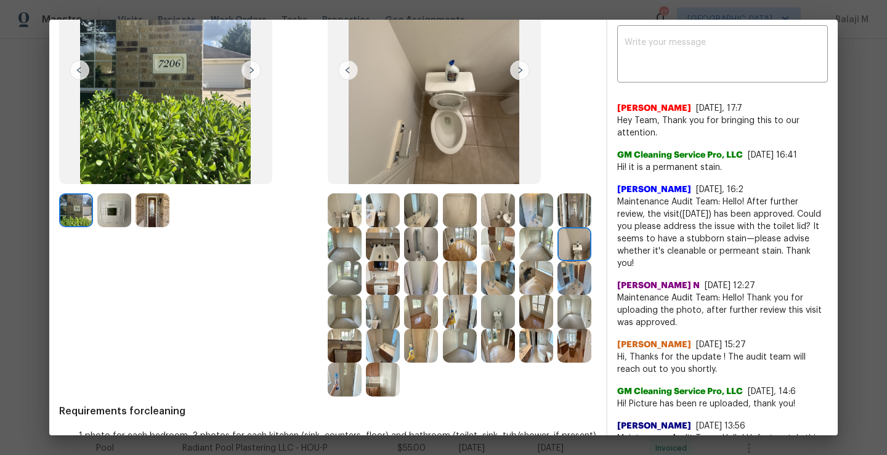
click at [362, 285] on img at bounding box center [345, 278] width 34 height 34
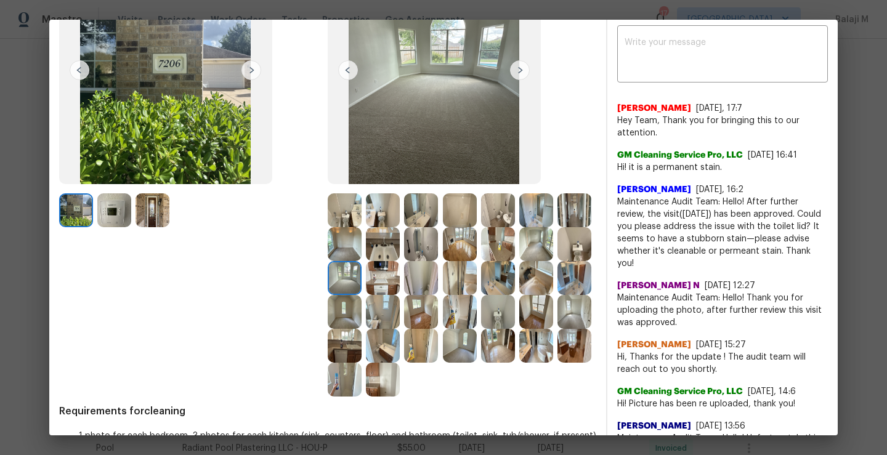
click at [362, 279] on img at bounding box center [345, 278] width 34 height 34
click at [400, 279] on img at bounding box center [383, 278] width 34 height 34
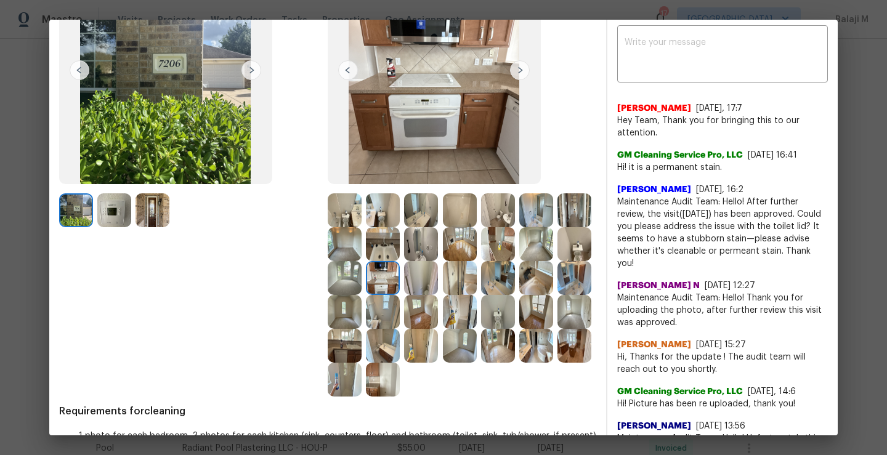
click at [438, 279] on img at bounding box center [421, 278] width 34 height 34
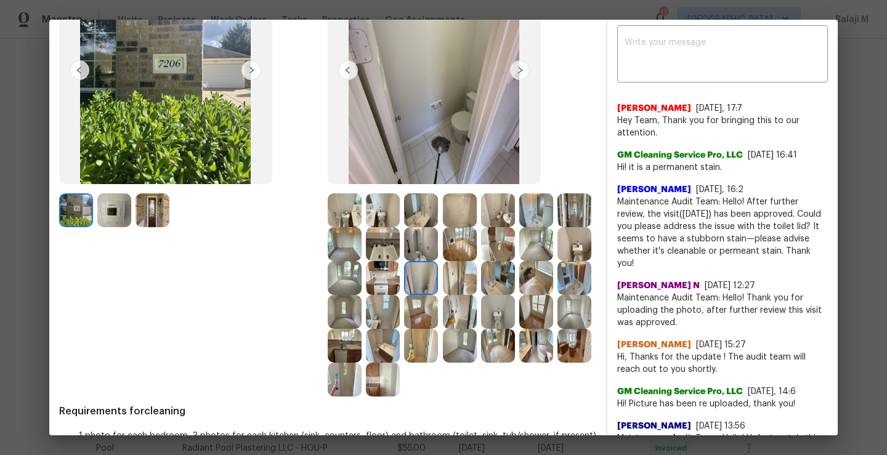
click at [477, 275] on img at bounding box center [460, 278] width 34 height 34
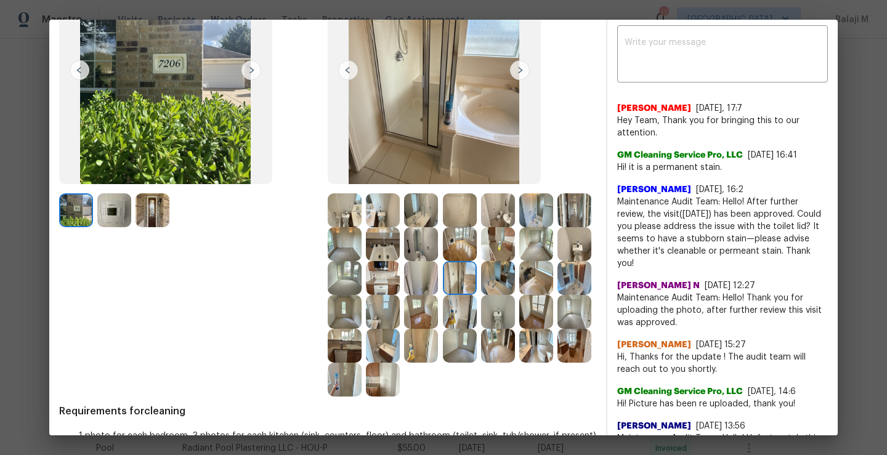
click at [481, 295] on img at bounding box center [498, 278] width 34 height 34
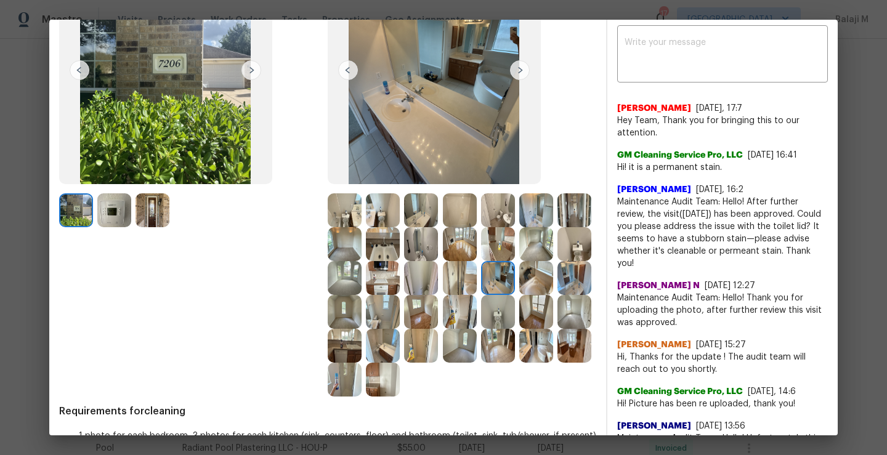
click at [481, 295] on img at bounding box center [498, 278] width 34 height 34
click at [519, 295] on img at bounding box center [536, 278] width 34 height 34
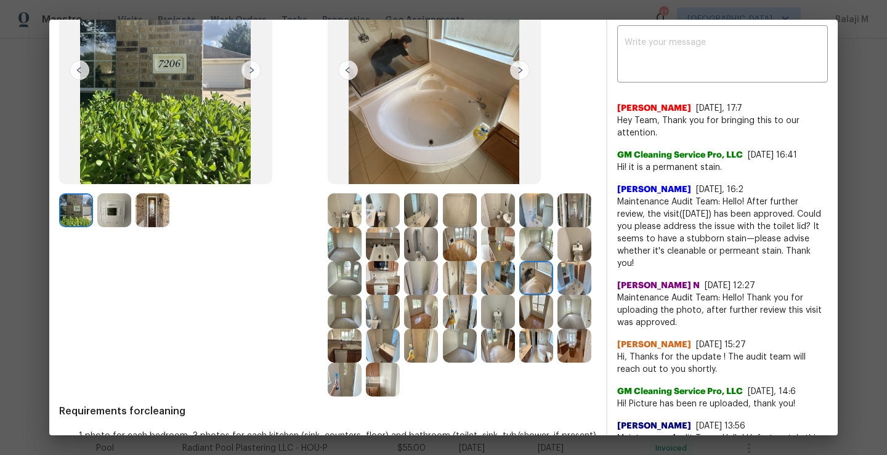
click at [403, 397] on div at bounding box center [462, 294] width 269 height 203
click at [443, 363] on img at bounding box center [460, 346] width 34 height 34
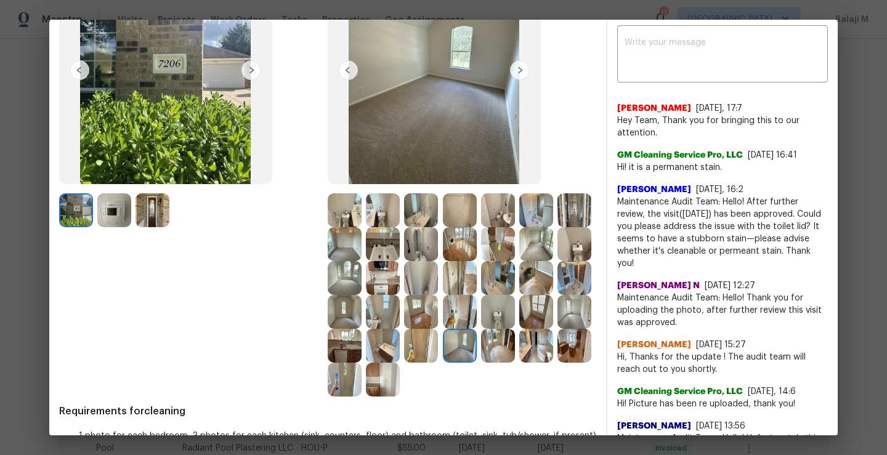
click at [366, 397] on img at bounding box center [383, 380] width 34 height 34
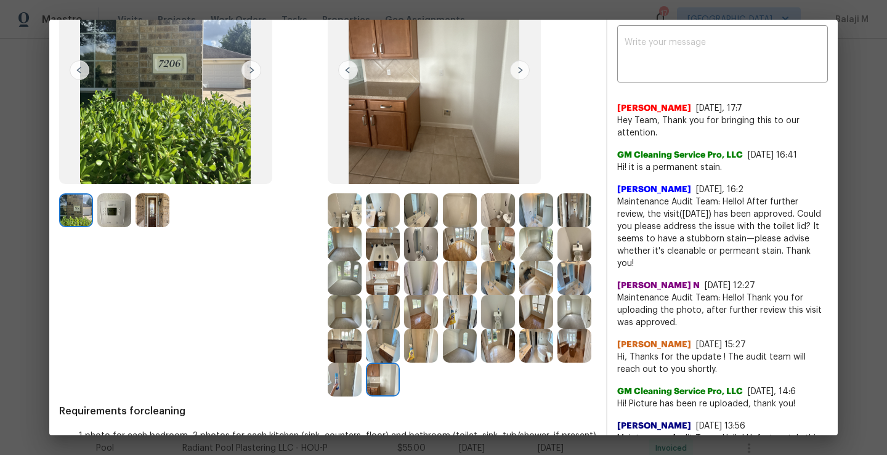
click at [362, 386] on img at bounding box center [345, 380] width 34 height 34
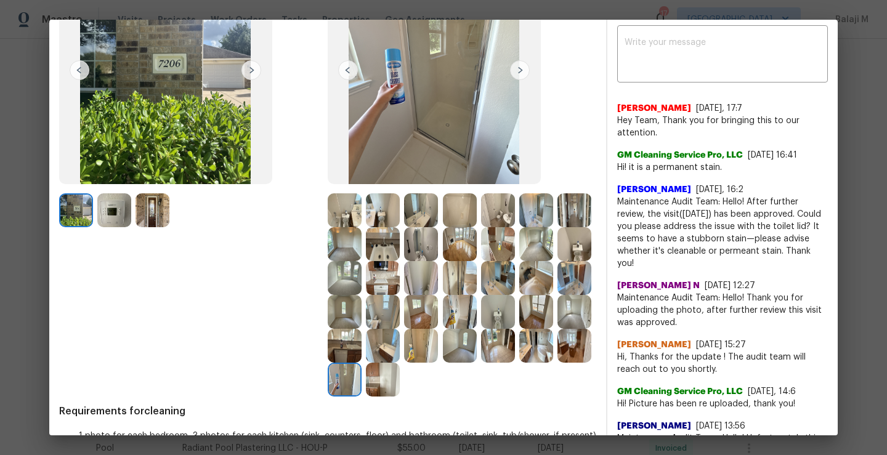
click at [558, 363] on img at bounding box center [575, 346] width 34 height 34
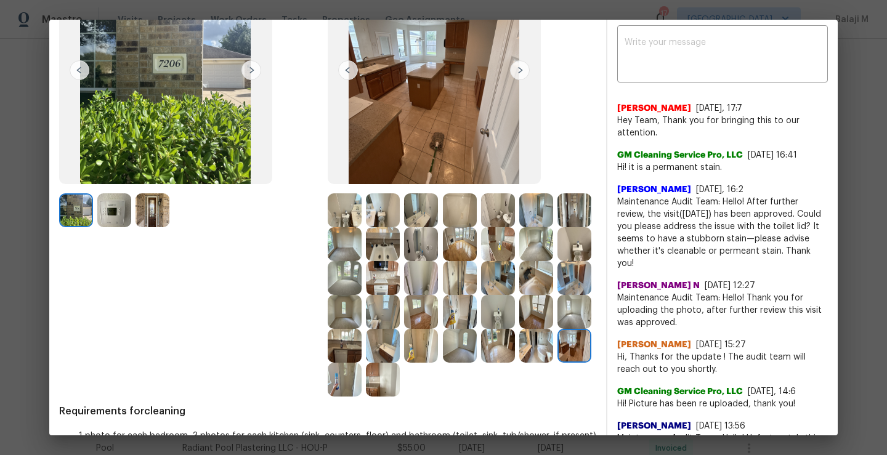
click at [519, 363] on img at bounding box center [536, 346] width 34 height 34
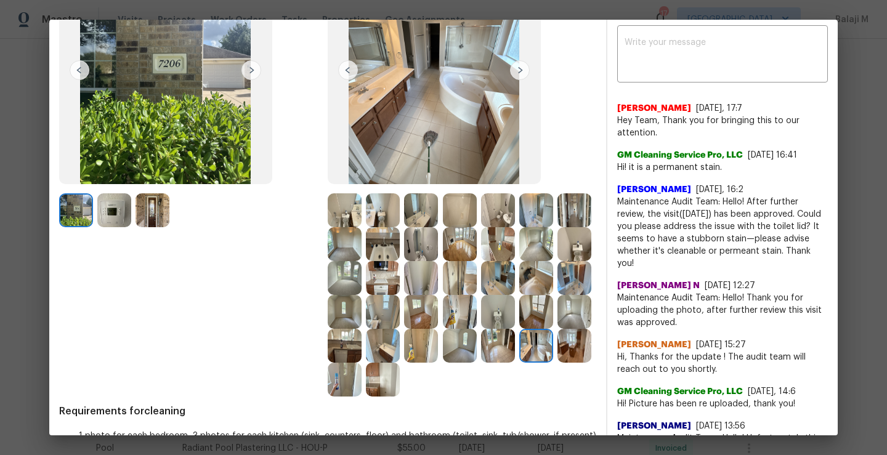
click at [481, 363] on img at bounding box center [498, 346] width 34 height 34
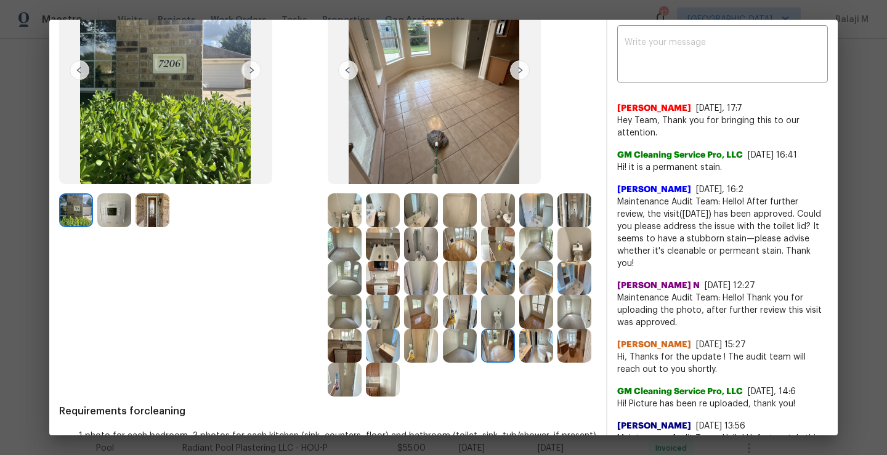
click at [443, 363] on img at bounding box center [460, 346] width 34 height 34
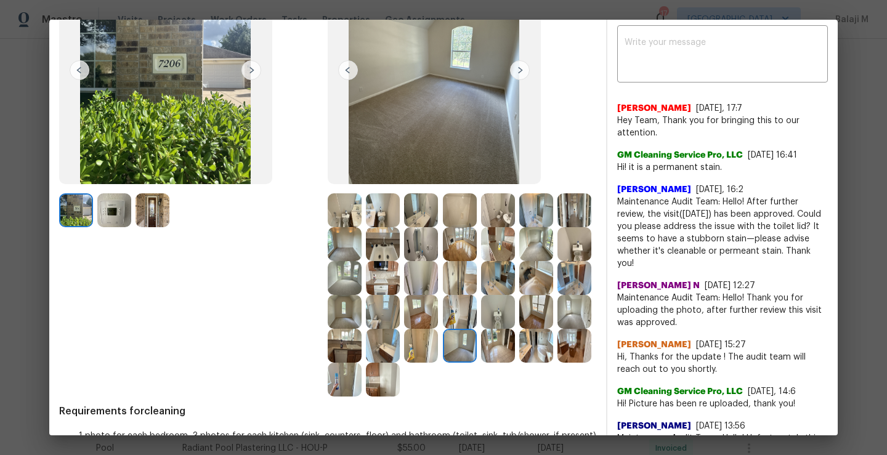
click at [481, 329] on img at bounding box center [498, 312] width 34 height 34
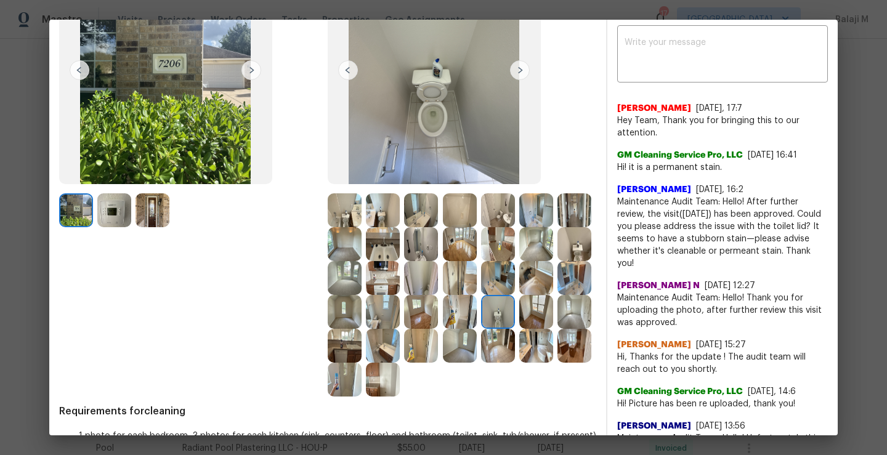
click at [519, 329] on img at bounding box center [536, 312] width 34 height 34
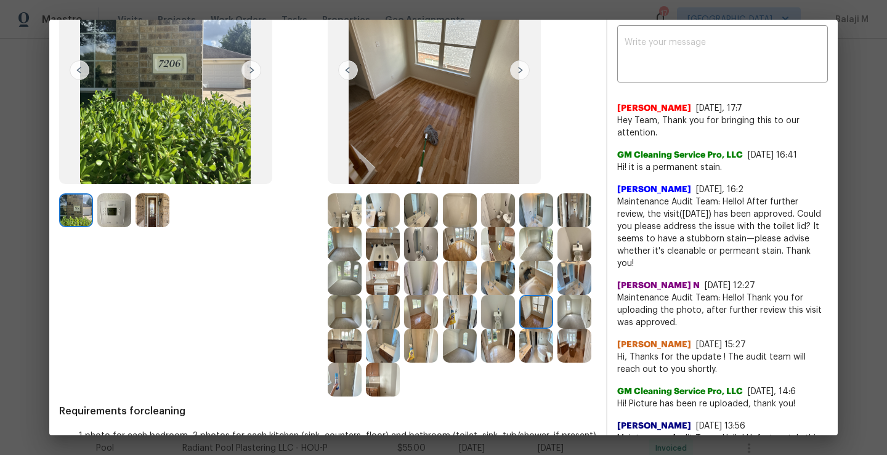
click at [558, 329] on img at bounding box center [575, 312] width 34 height 34
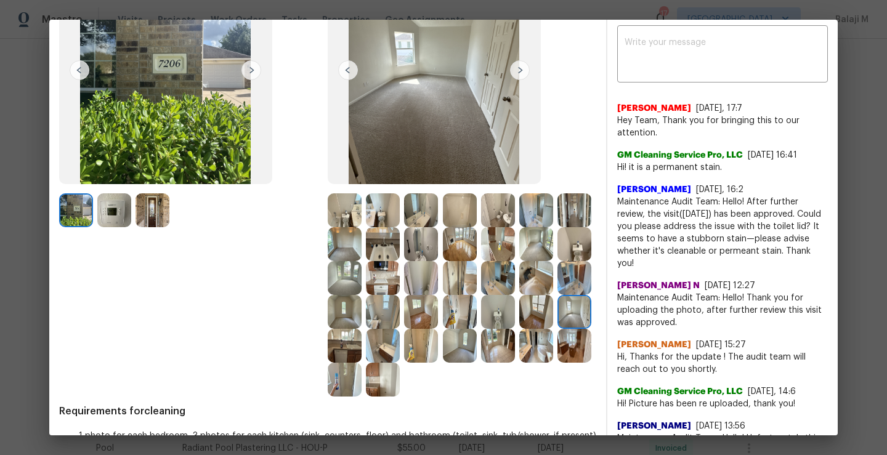
click at [362, 323] on img at bounding box center [345, 312] width 34 height 34
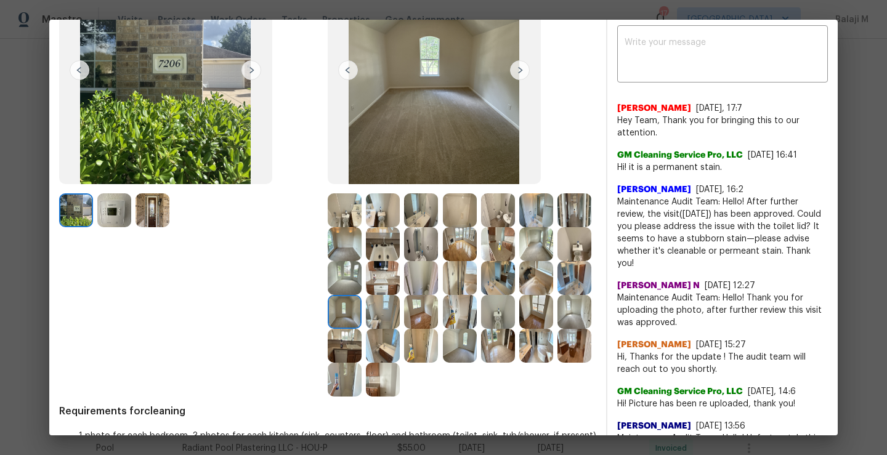
click at [400, 324] on img at bounding box center [383, 312] width 34 height 34
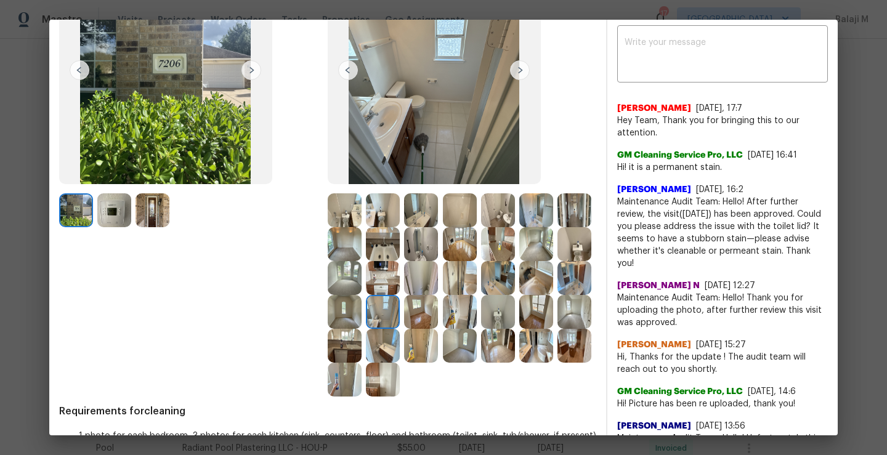
click at [438, 322] on img at bounding box center [421, 312] width 34 height 34
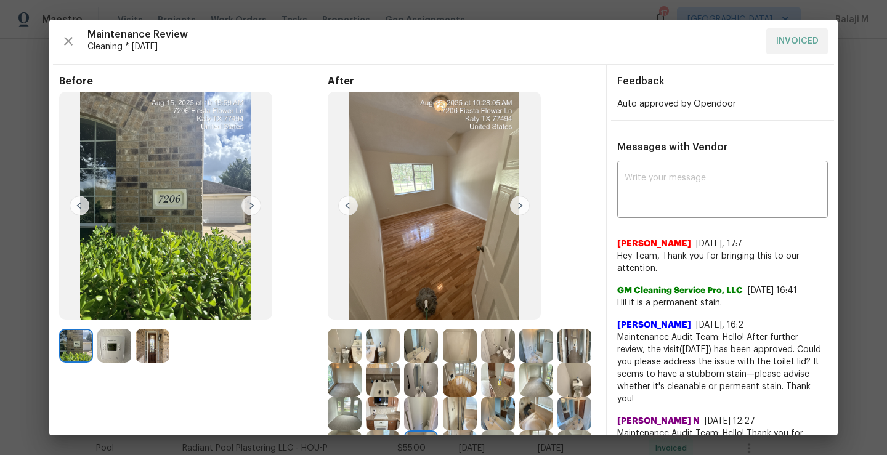
scroll to position [0, 0]
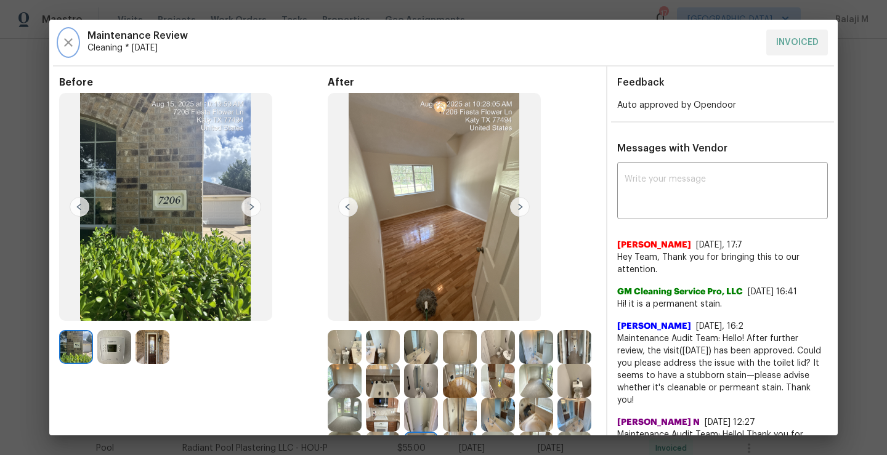
click at [67, 39] on icon "button" at bounding box center [68, 42] width 15 height 15
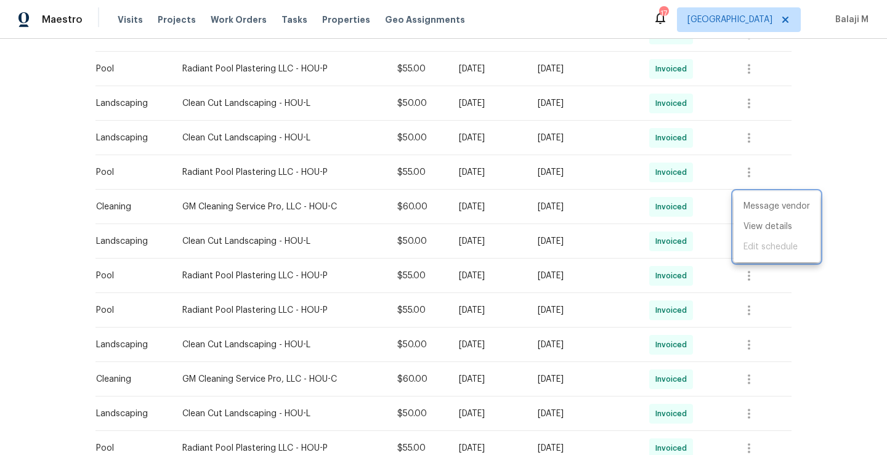
drag, startPoint x: 172, startPoint y: 206, endPoint x: 185, endPoint y: 206, distance: 13.6
click at [185, 206] on div at bounding box center [443, 227] width 887 height 455
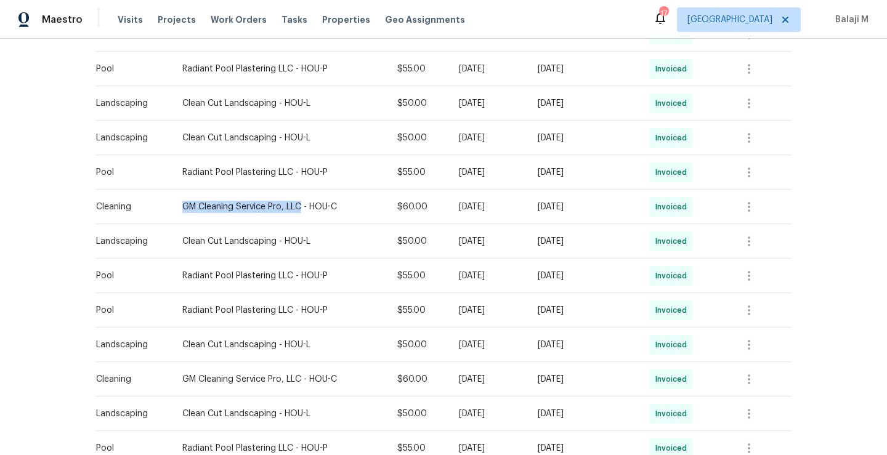
drag, startPoint x: 176, startPoint y: 206, endPoint x: 292, endPoint y: 206, distance: 115.9
click at [292, 206] on div "GM Cleaning Service Pro, LLC - HOU-C" at bounding box center [279, 207] width 195 height 12
copy div "GM Cleaning Service Pro, LLC"
